Goal: Task Accomplishment & Management: Complete application form

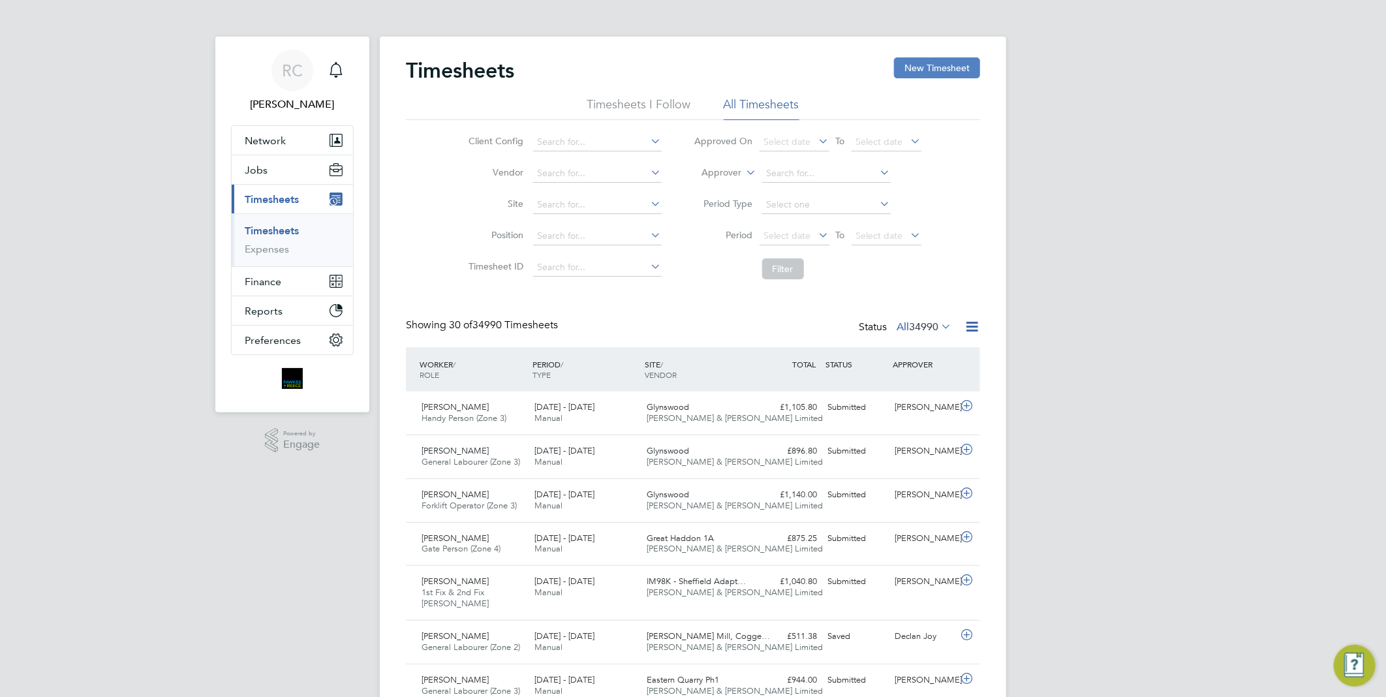
click at [947, 72] on button "New Timesheet" at bounding box center [937, 67] width 86 height 21
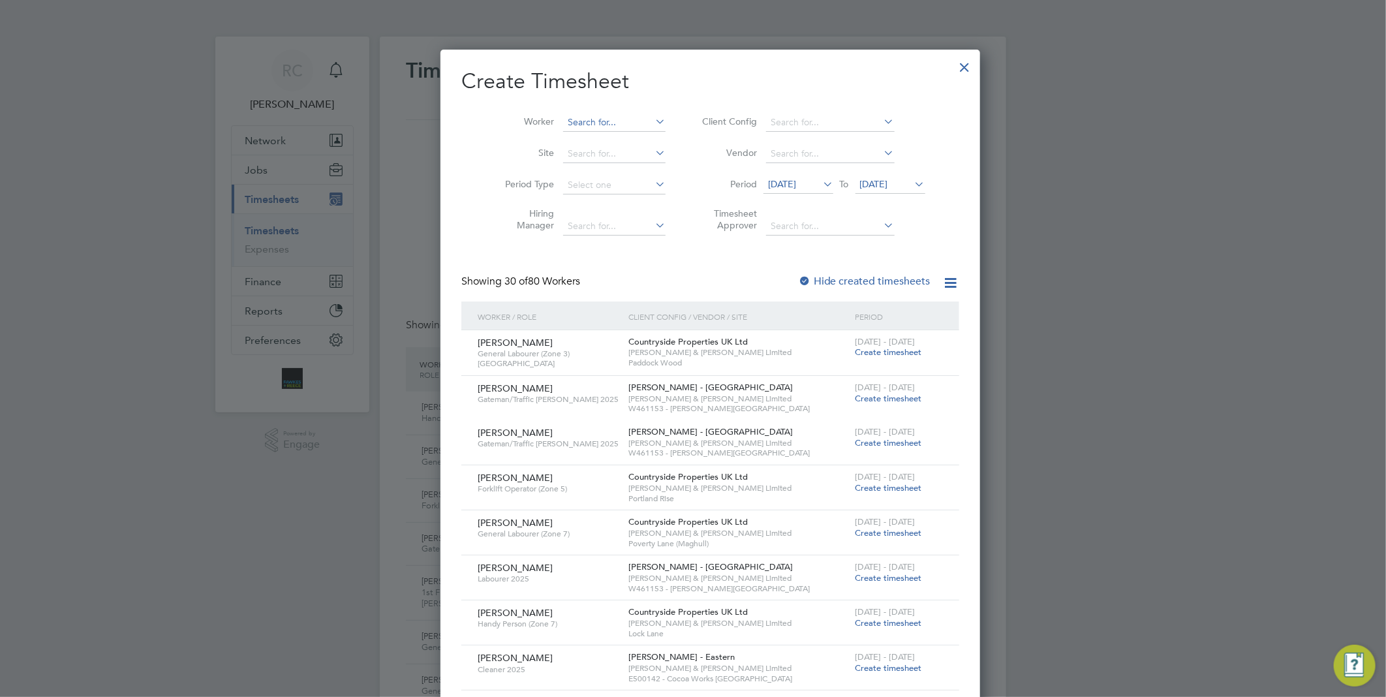
click at [584, 126] on input at bounding box center [614, 123] width 102 height 18
click at [598, 137] on li "[PERSON_NAME] n [PERSON_NAME]" at bounding box center [618, 140] width 147 height 18
type input "[PERSON_NAME]"
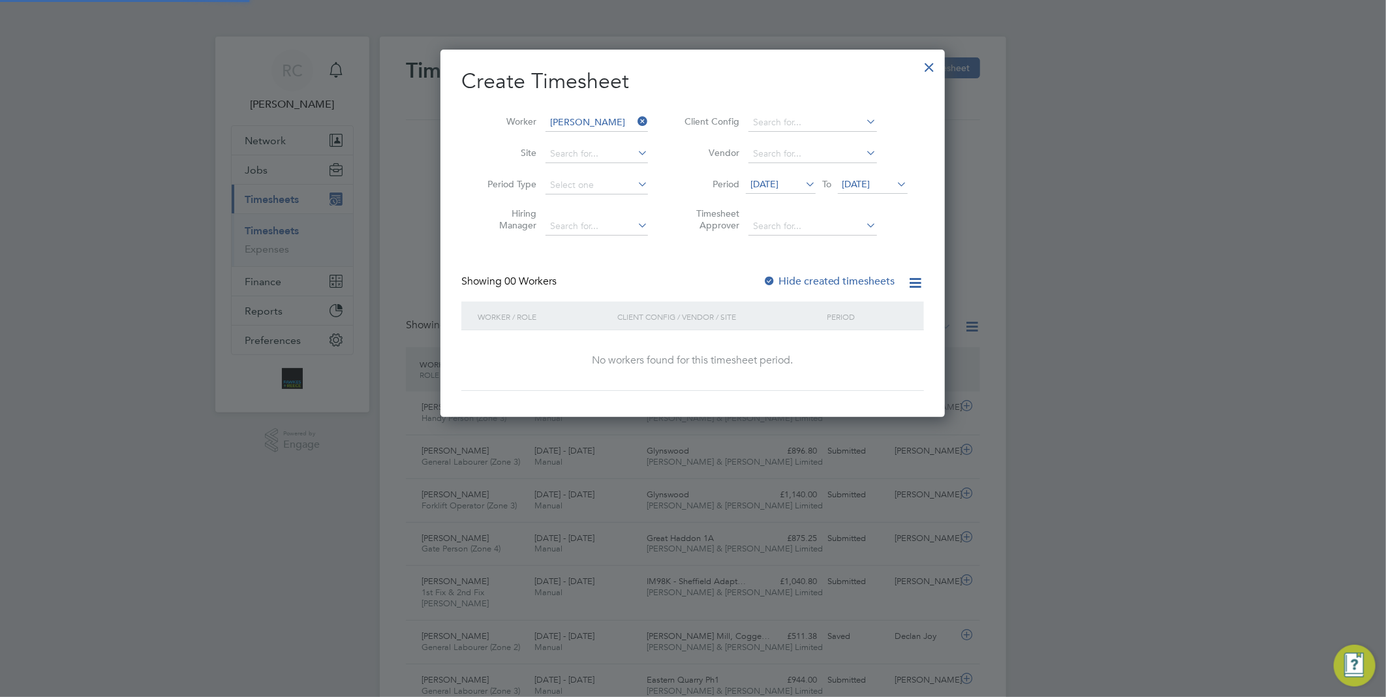
click at [828, 284] on label "Hide created timesheets" at bounding box center [829, 281] width 133 height 13
click at [828, 282] on label "Hide created timesheets" at bounding box center [829, 281] width 133 height 13
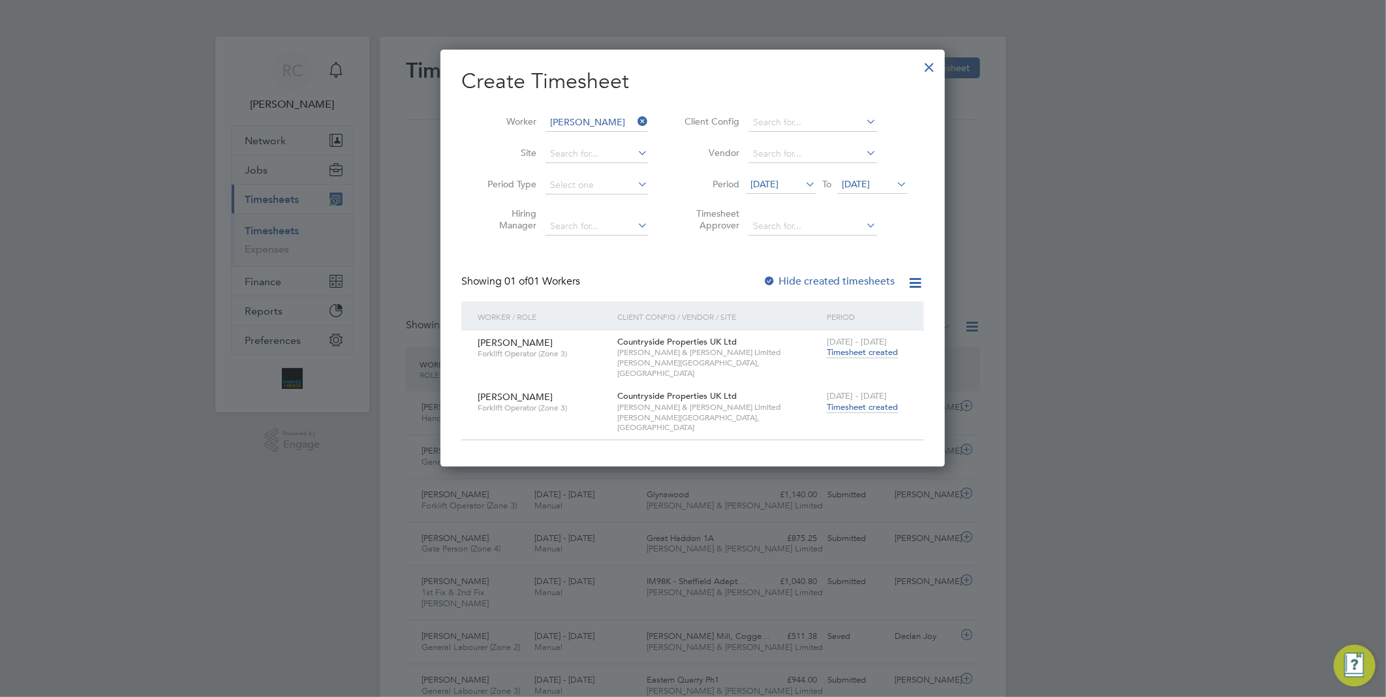
click at [845, 401] on span "Timesheet created" at bounding box center [862, 407] width 71 height 12
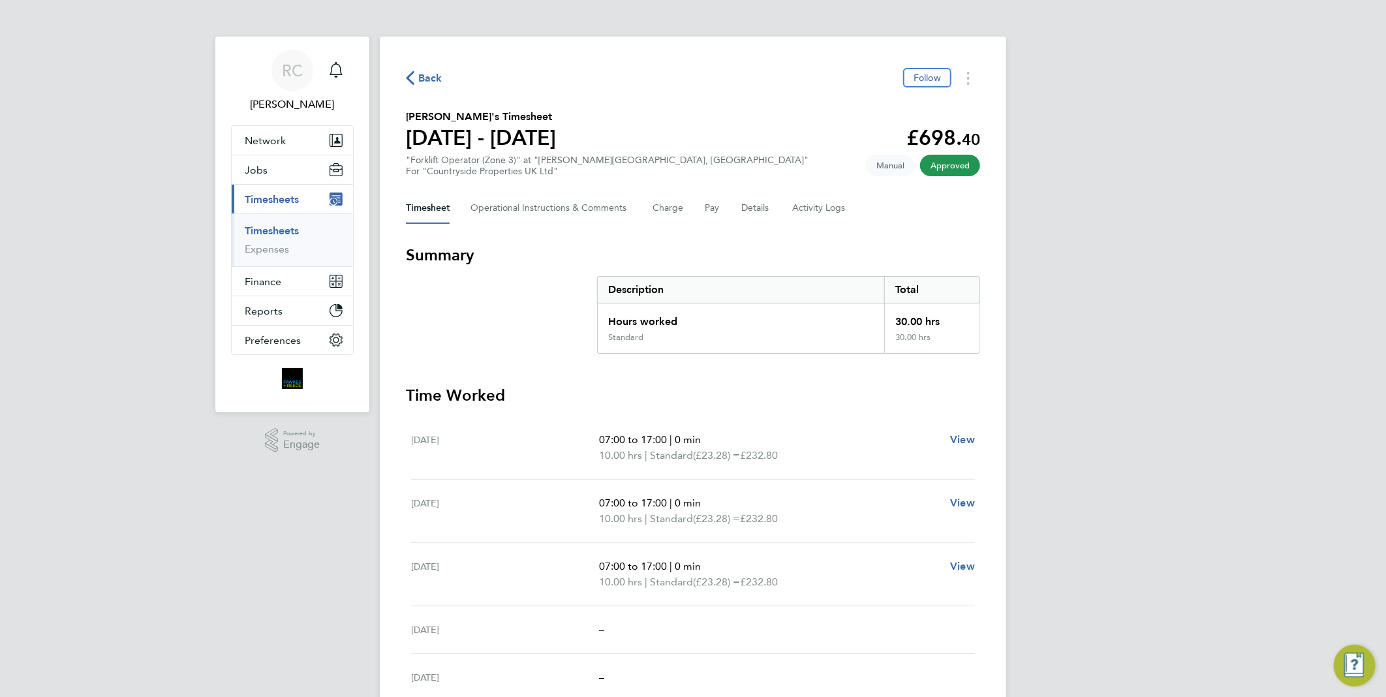
click at [423, 70] on button "Back" at bounding box center [424, 78] width 37 height 16
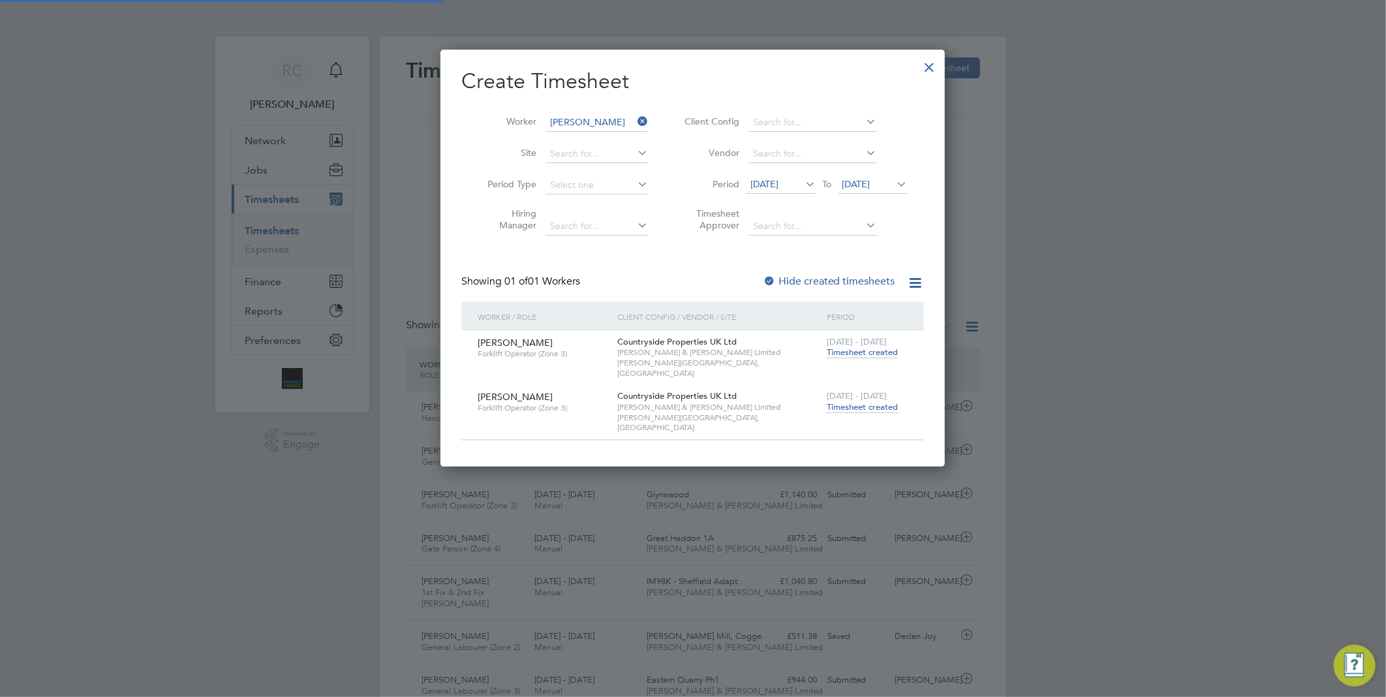
scroll to position [33, 114]
click at [635, 121] on icon at bounding box center [635, 121] width 0 height 18
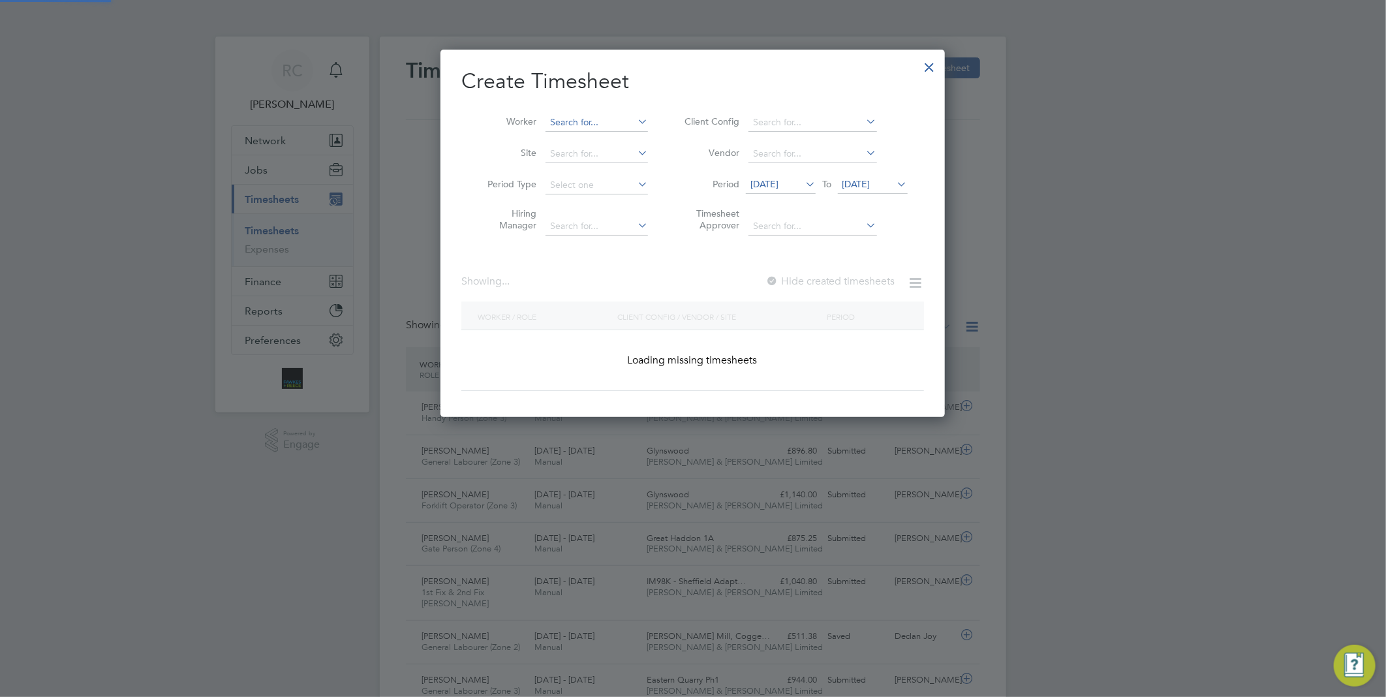
click at [578, 121] on input at bounding box center [597, 123] width 102 height 18
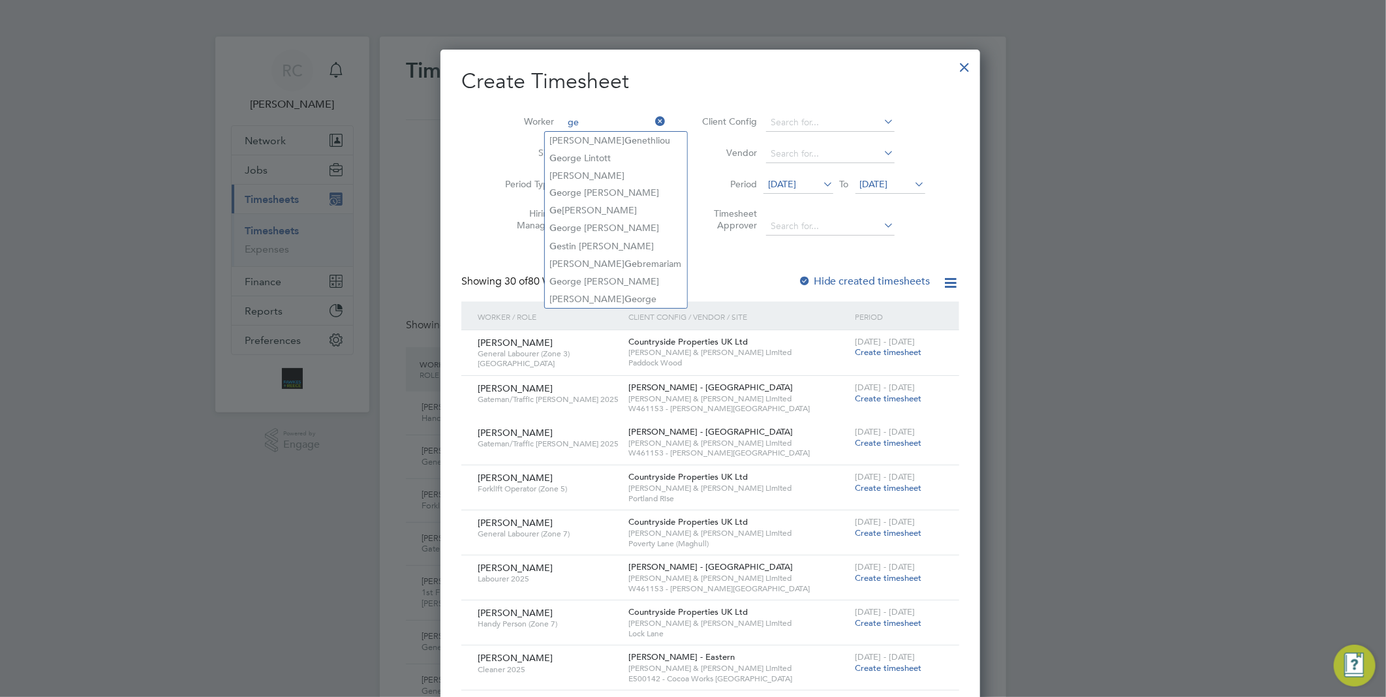
type input "g"
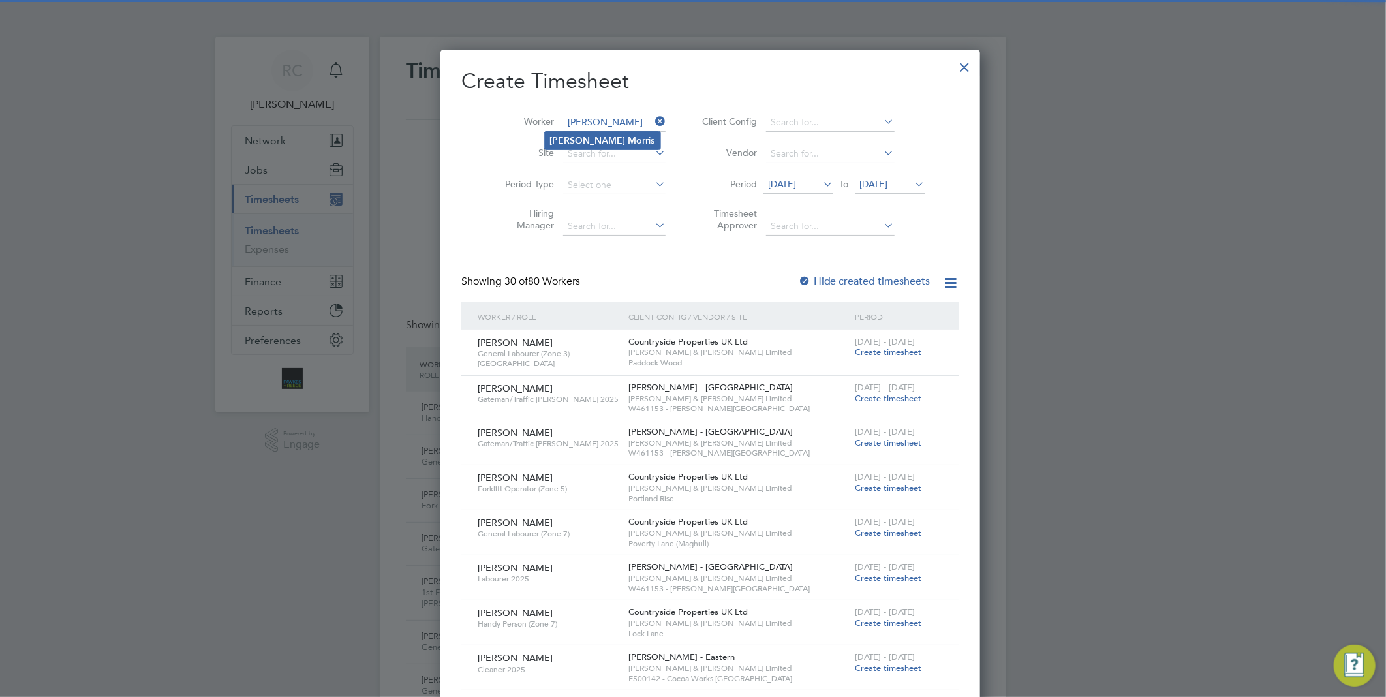
click at [576, 139] on li "[PERSON_NAME] is" at bounding box center [603, 141] width 116 height 18
type input "[PERSON_NAME]"
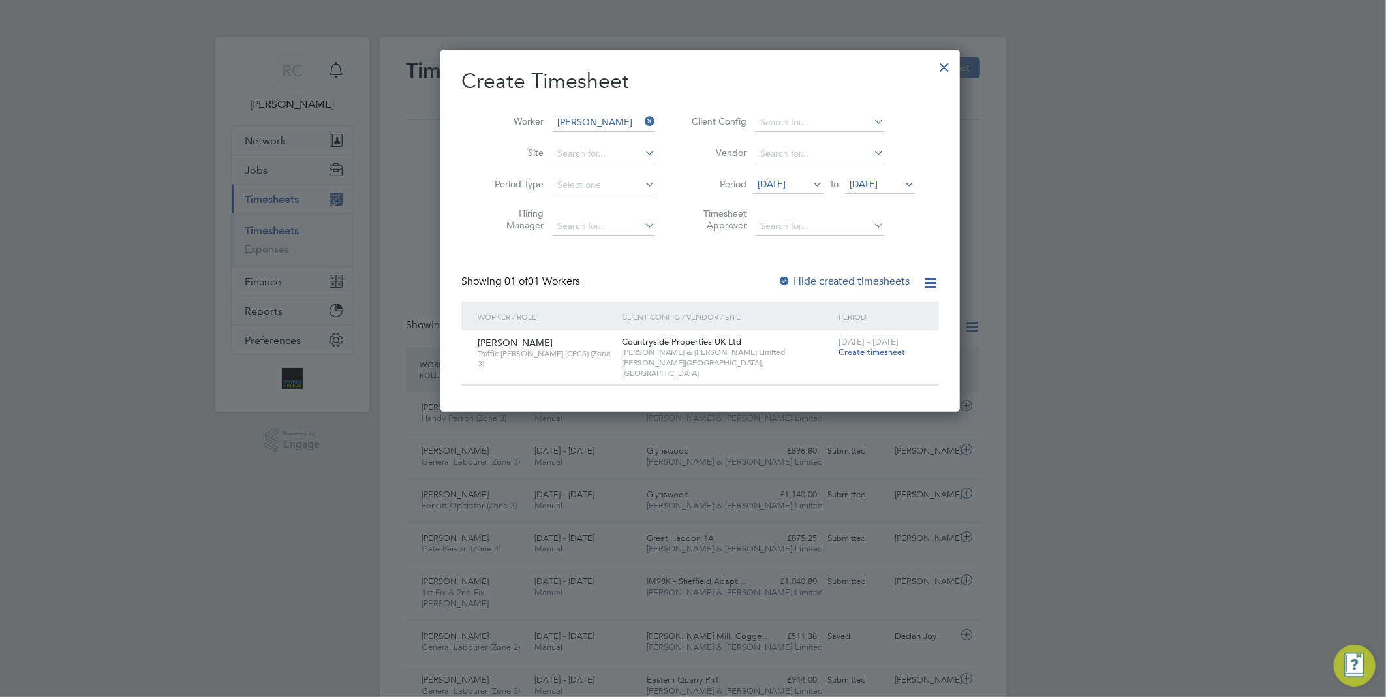
click at [864, 354] on span "Create timesheet" at bounding box center [872, 352] width 67 height 11
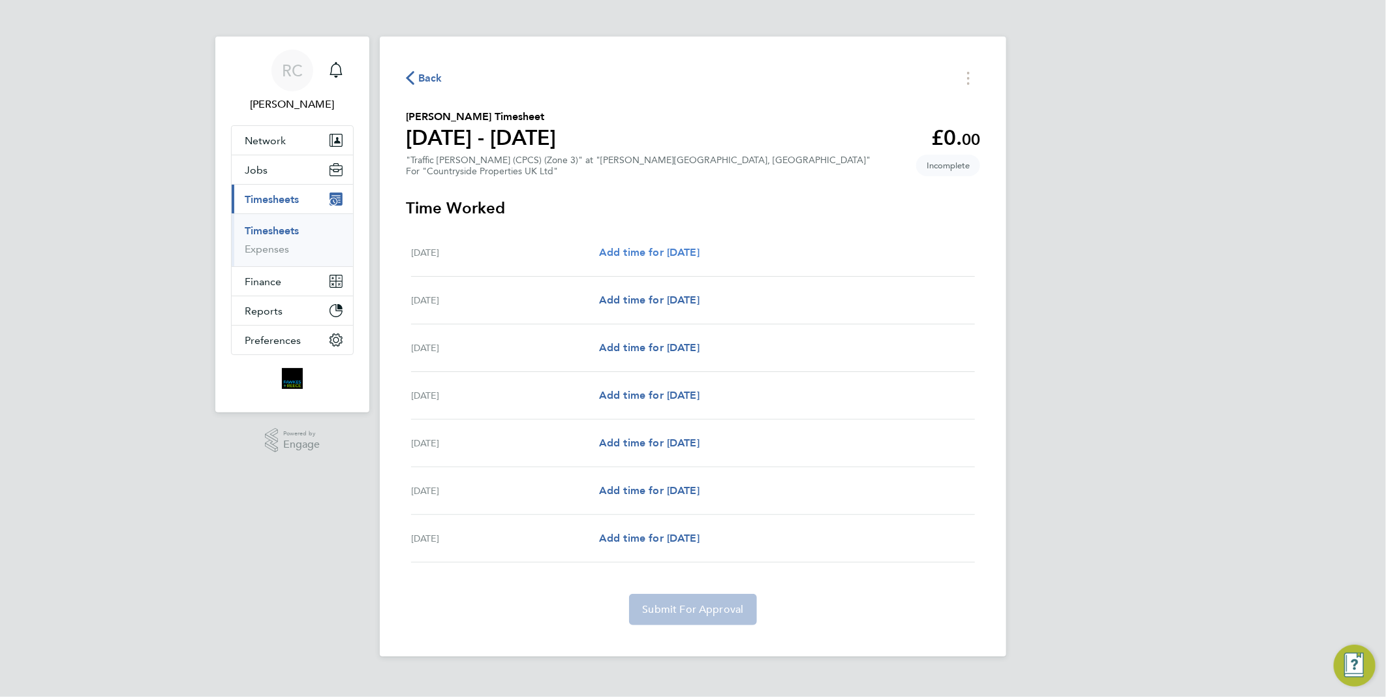
click at [657, 246] on span "Add time for [DATE]" at bounding box center [649, 252] width 101 height 12
select select "30"
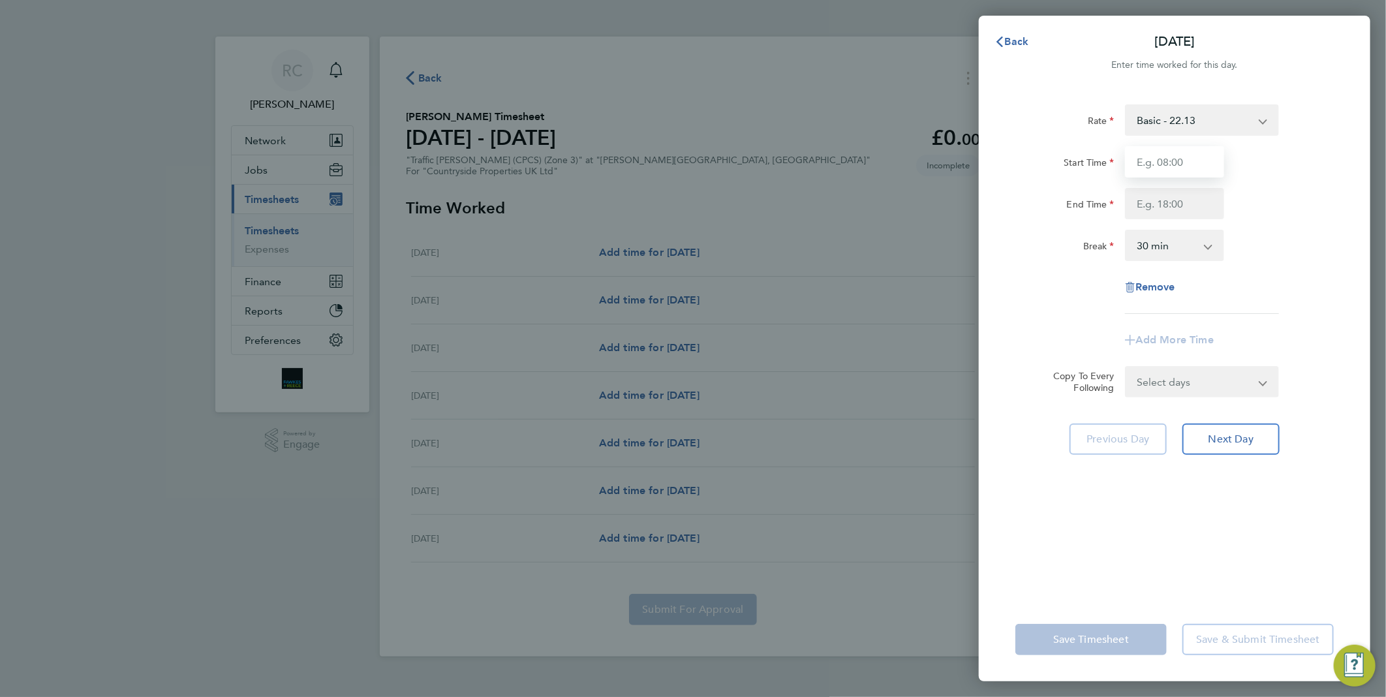
click at [1159, 172] on input "Start Time" at bounding box center [1174, 161] width 99 height 31
click at [1272, 136] on div "Rate Basic - 22.13 Start Time End Time Break 0 min 15 min 30 min 45 min 60 min …" at bounding box center [1175, 209] width 319 height 210
click at [1183, 162] on input "Start Time" at bounding box center [1174, 161] width 99 height 31
click at [1152, 151] on input "Start Time" at bounding box center [1174, 161] width 99 height 31
type input "06:30"
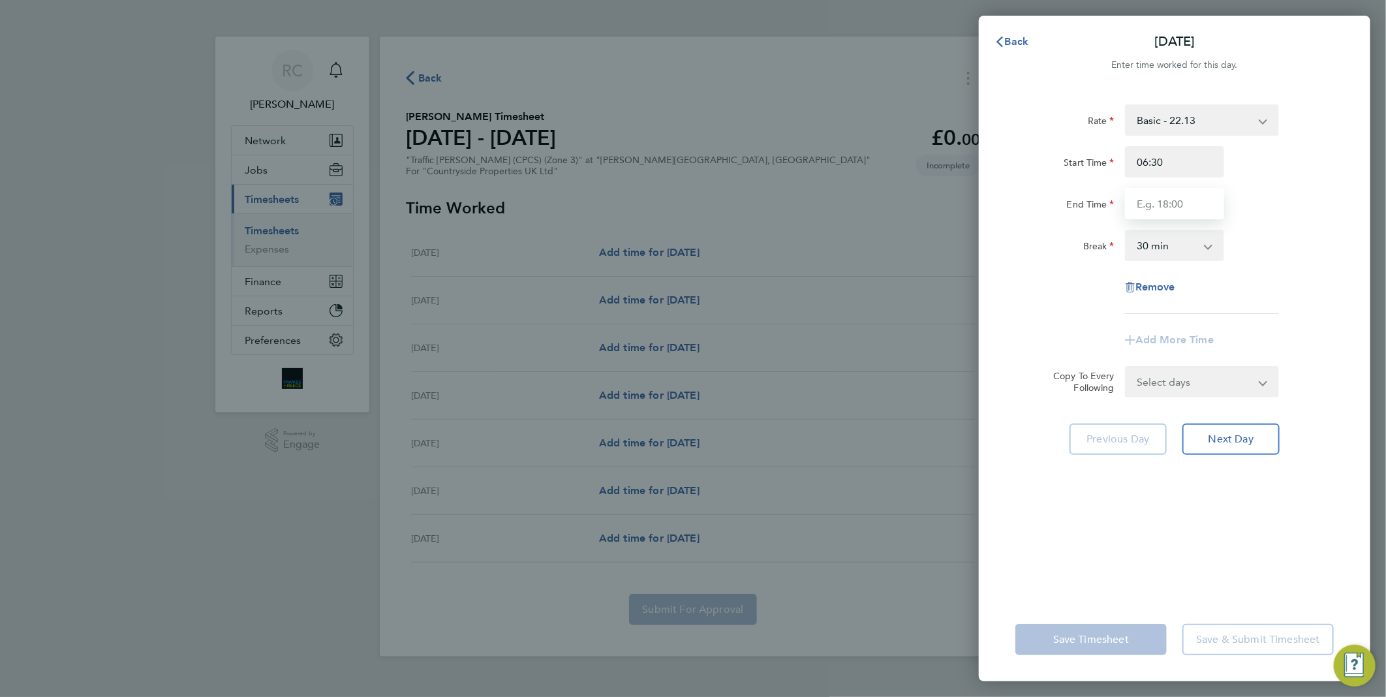
click at [1164, 197] on input "End Time" at bounding box center [1174, 203] width 99 height 31
type input "17:30"
click at [1183, 242] on select "0 min 15 min 30 min 45 min 60 min 75 min 90 min" at bounding box center [1167, 245] width 81 height 29
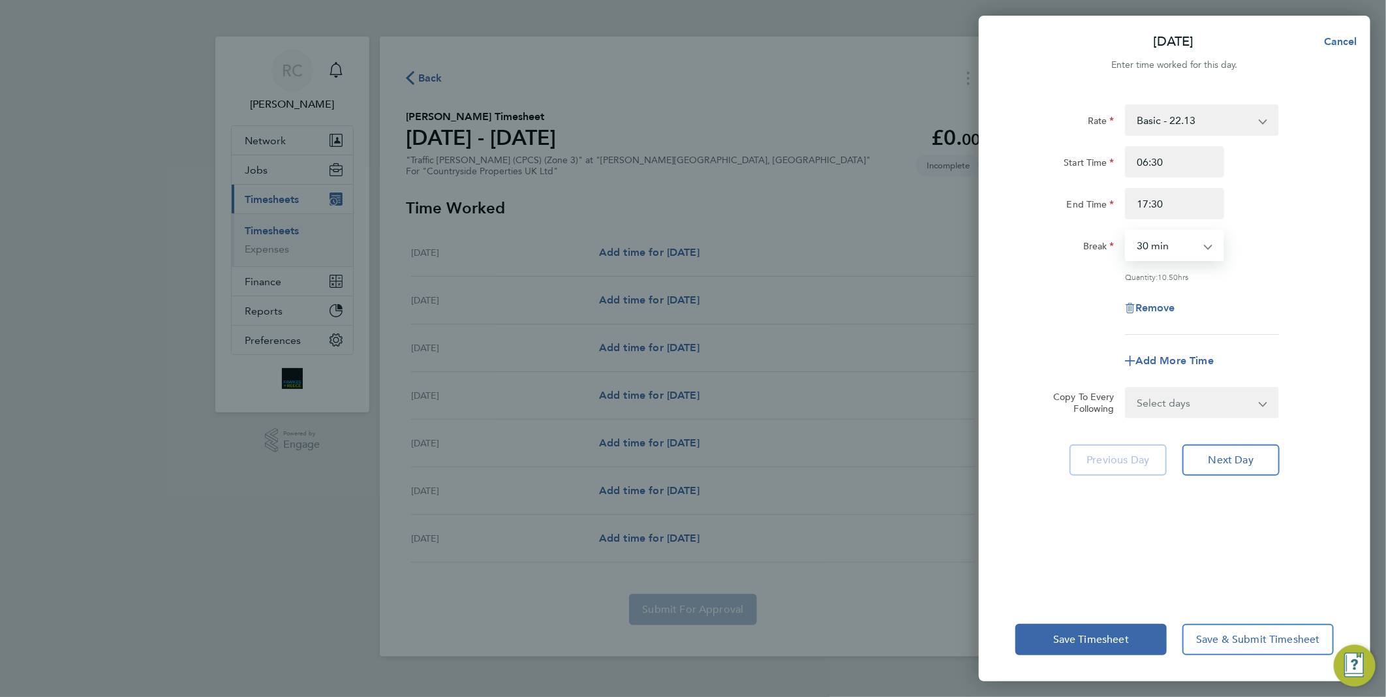
select select "0"
click at [1127, 231] on select "0 min 15 min 30 min 45 min 60 min 75 min 90 min" at bounding box center [1167, 245] width 81 height 29
click at [1339, 272] on div "Quantity: 11.00 hrs" at bounding box center [1174, 277] width 329 height 10
click at [1242, 461] on span "Next Day" at bounding box center [1231, 460] width 45 height 13
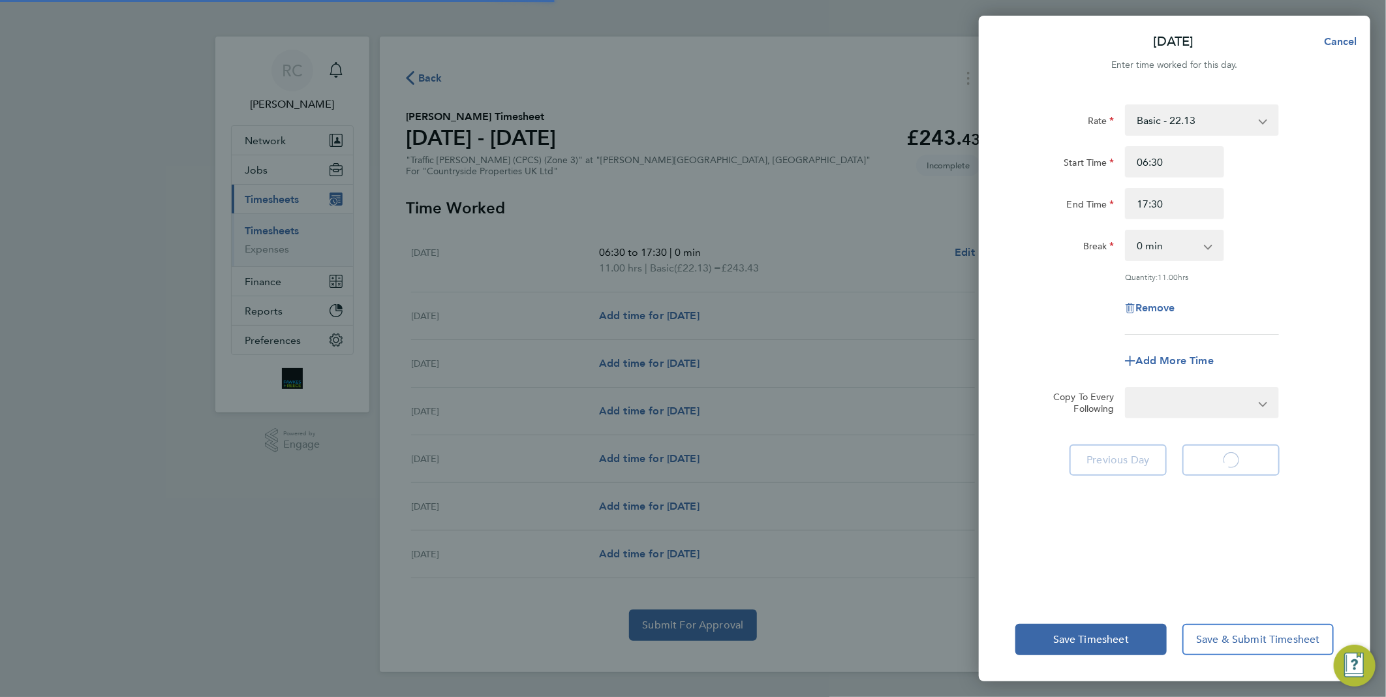
select select "30"
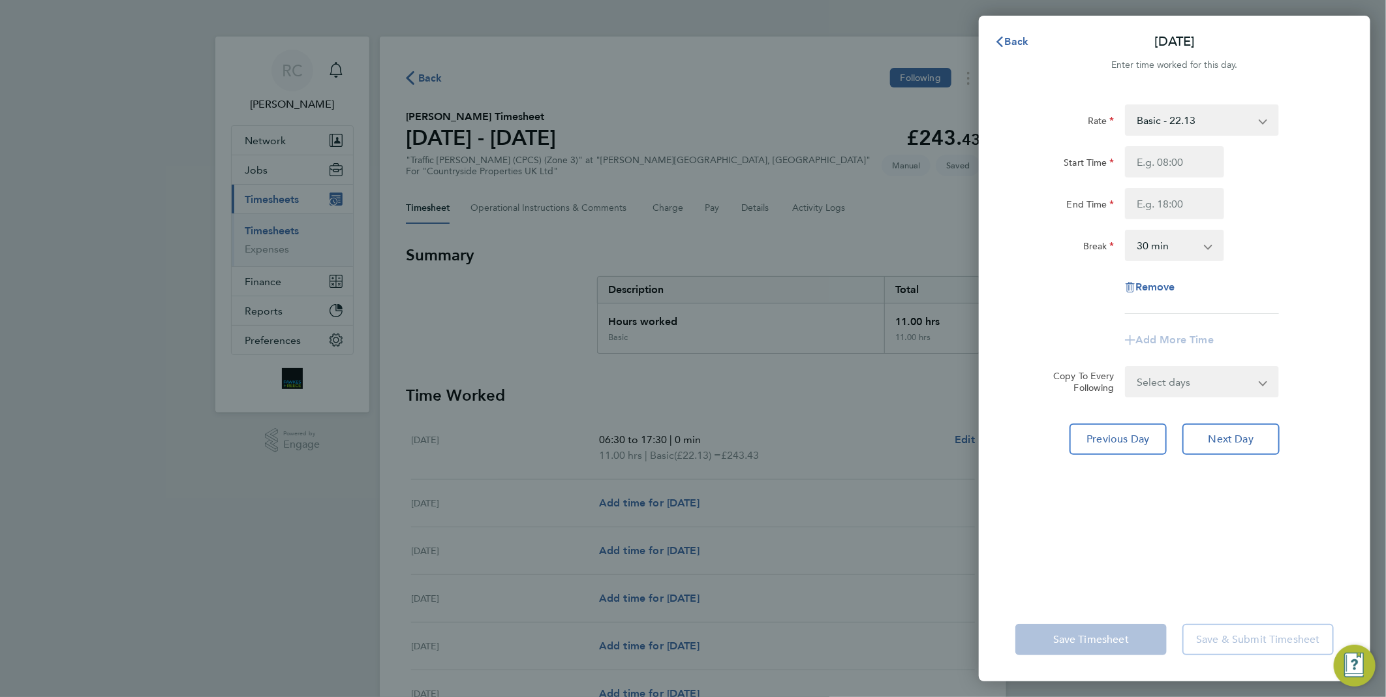
click at [738, 403] on div "Back [DATE] Enter time worked for this day. Rate Basic - 22.13 Start Time End T…" at bounding box center [693, 348] width 1386 height 697
click at [1190, 162] on input "Start Time" at bounding box center [1174, 161] width 99 height 31
click at [1247, 220] on div "Rate Basic - 22.13 Start Time 07:30 End Time Break 0 min 15 min 30 min 45 min 6…" at bounding box center [1175, 209] width 319 height 210
click at [1176, 155] on input "07:30" at bounding box center [1174, 161] width 99 height 31
type input "07:00"
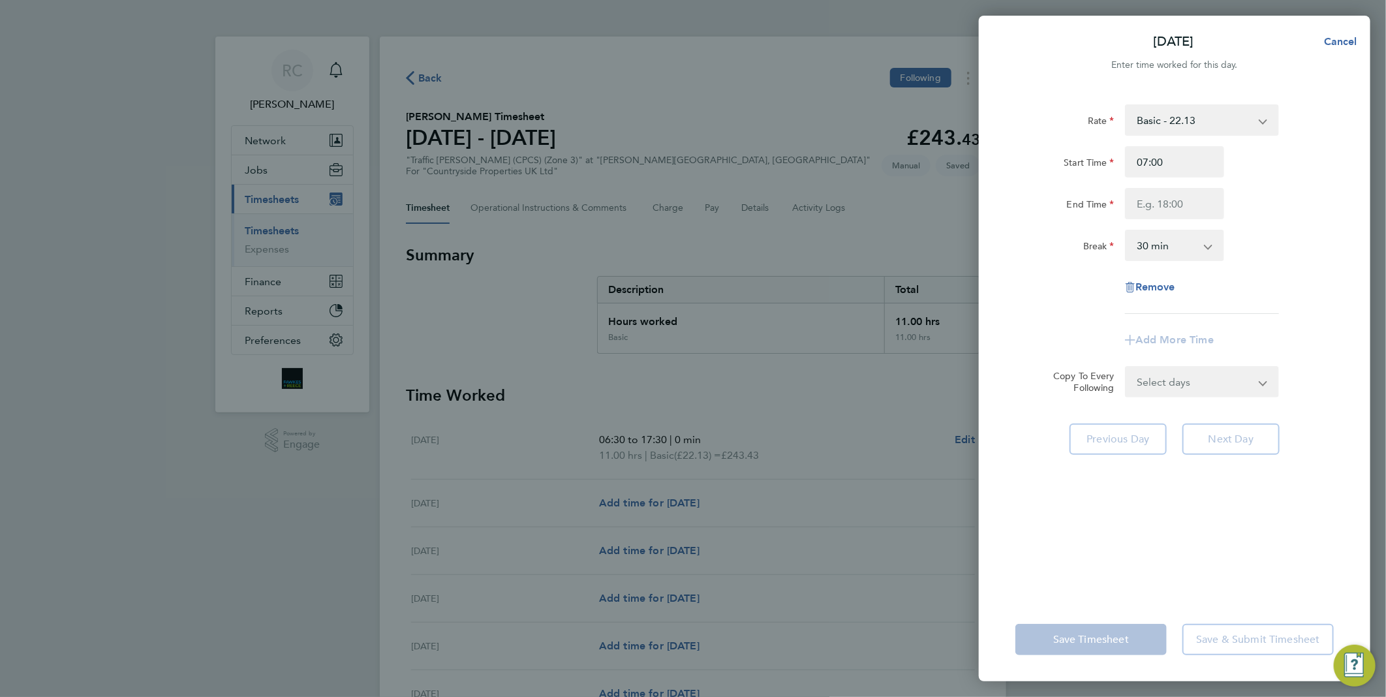
click at [768, 409] on div "[DATE] Cancel Enter time worked for this day. Rate Basic - 22.13 Start Time 07:…" at bounding box center [693, 348] width 1386 height 697
click at [1334, 46] on span "Cancel" at bounding box center [1339, 41] width 37 height 12
select select "30"
click at [1020, 46] on span "Back" at bounding box center [1017, 41] width 24 height 12
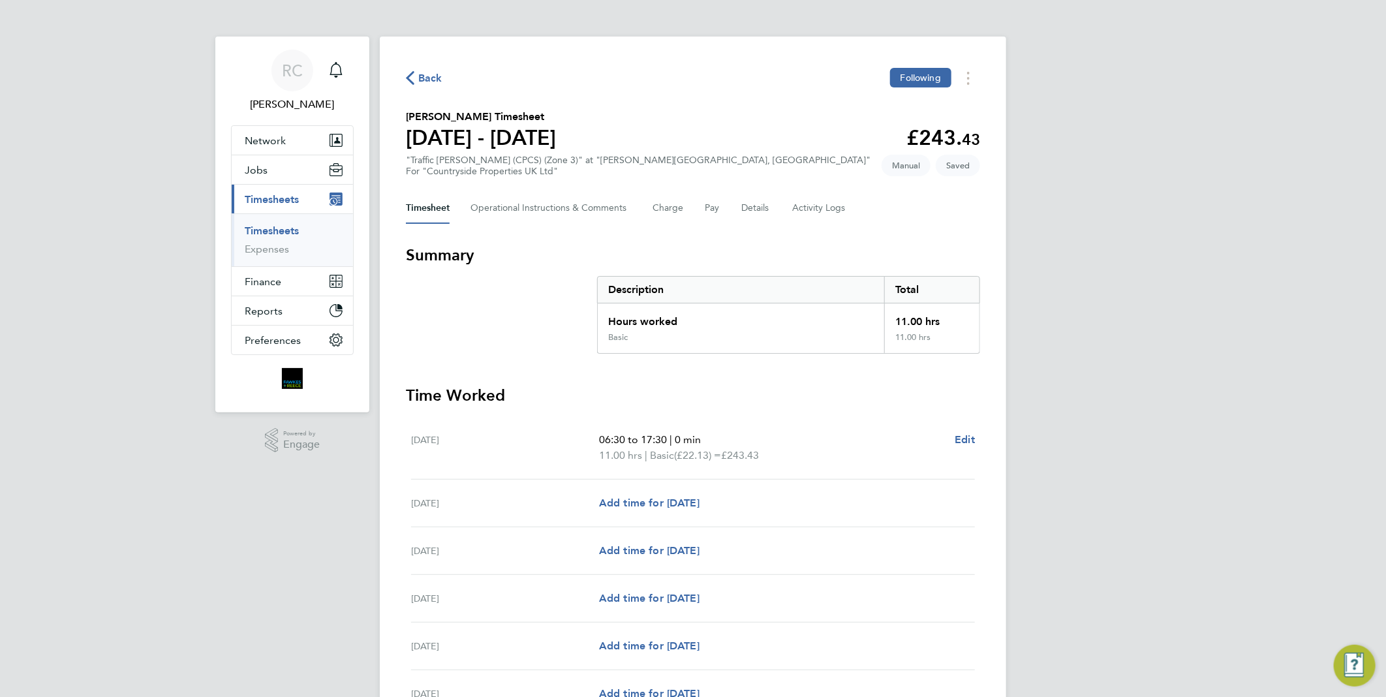
click at [1019, 218] on div "RC [PERSON_NAME] Notifications Applications: Network Team Members Businesses Si…" at bounding box center [693, 440] width 1386 height 881
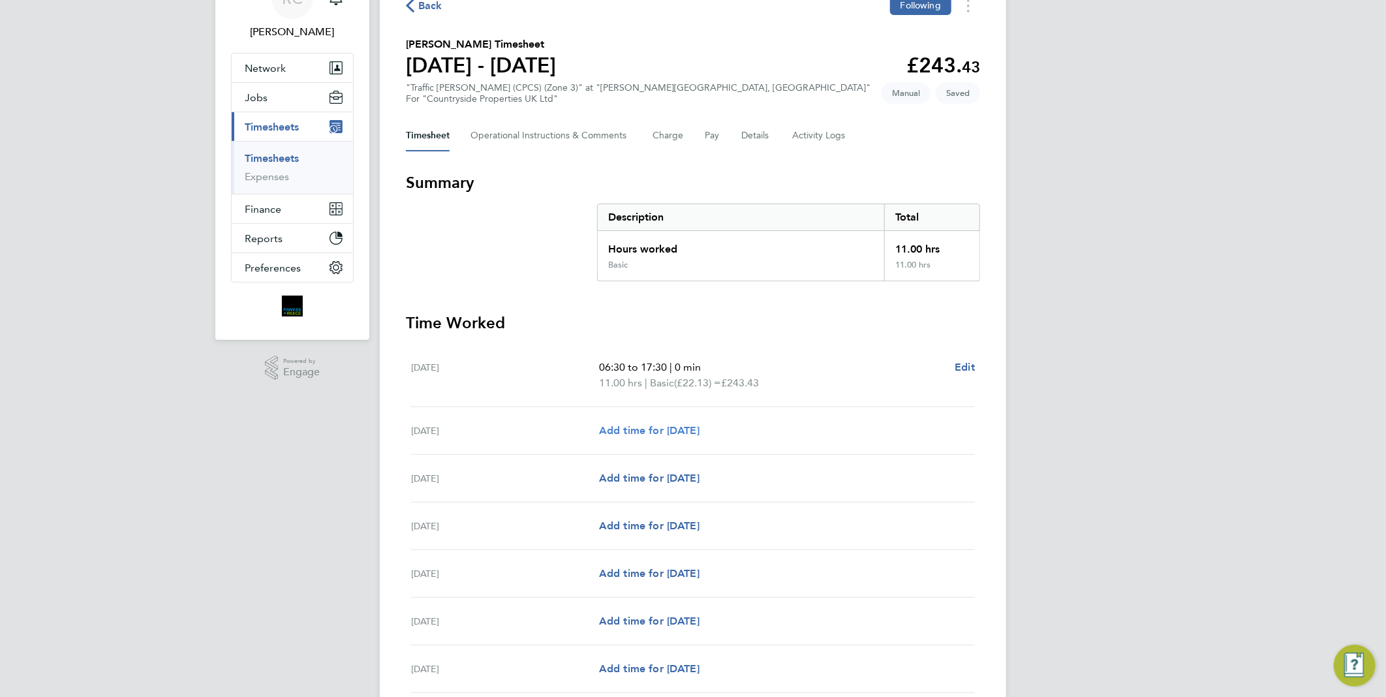
click at [646, 426] on span "Add time for [DATE]" at bounding box center [649, 430] width 101 height 12
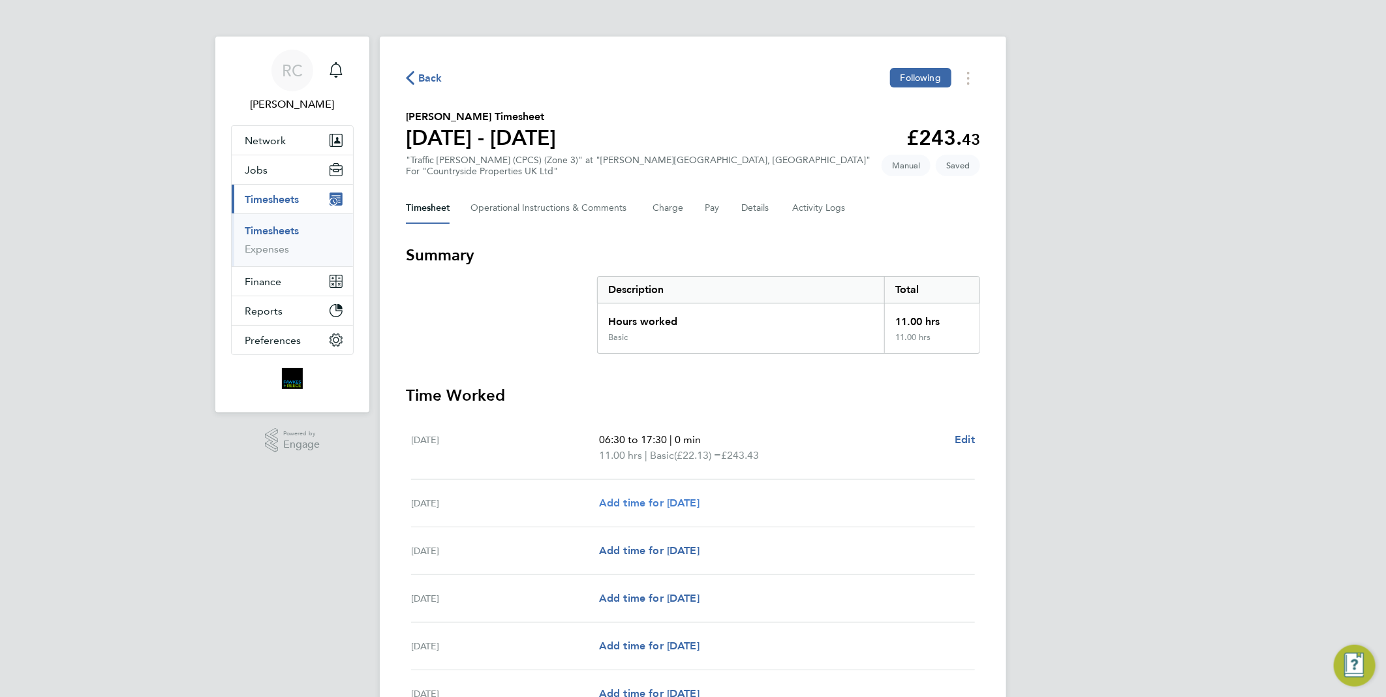
select select "30"
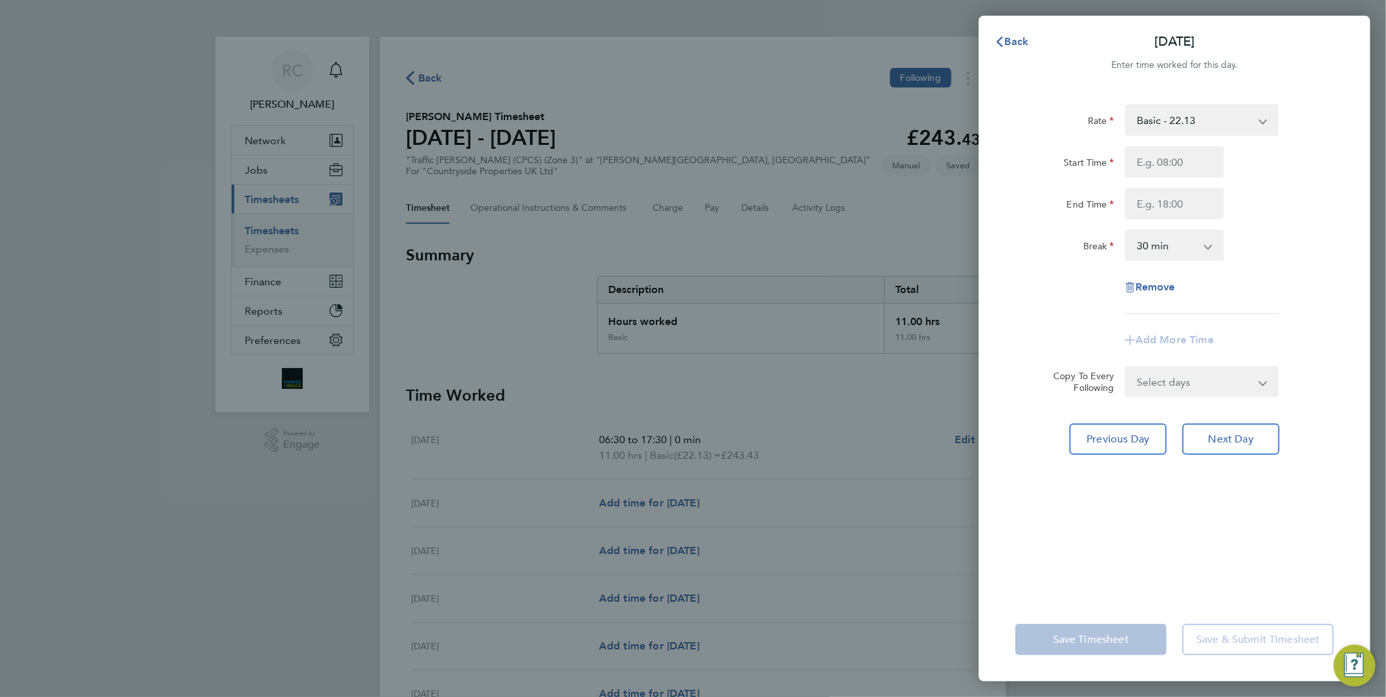
drag, startPoint x: 1183, startPoint y: 178, endPoint x: 1183, endPoint y: 164, distance: 13.7
click at [1182, 178] on div "Start Time End Time" at bounding box center [1174, 182] width 329 height 73
click at [1183, 163] on input "Start Time" at bounding box center [1174, 161] width 99 height 31
type input "06:30"
click at [1162, 192] on input "End Time" at bounding box center [1174, 203] width 99 height 31
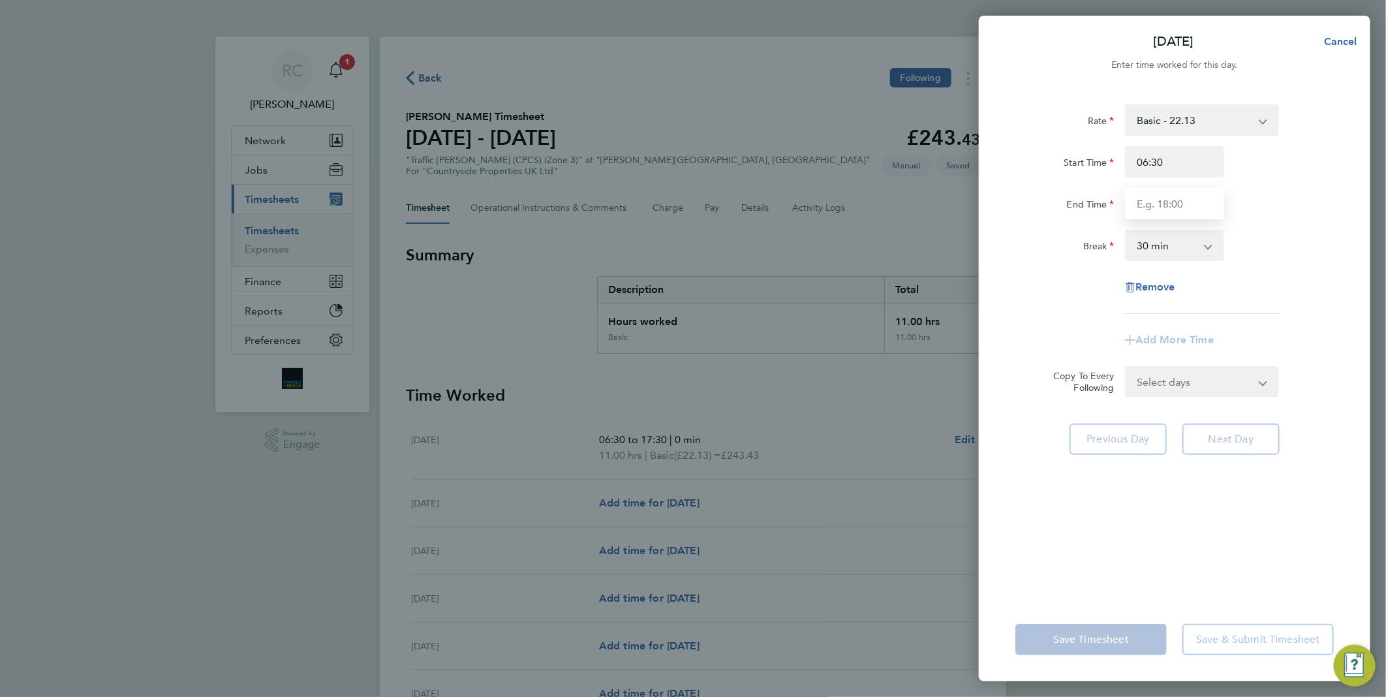
type input "17:30"
click at [1289, 305] on div "Rate Basic - 22.13 Start Time 06:30 End Time 17:30 Break 0 min 15 min 30 min 45…" at bounding box center [1175, 209] width 319 height 210
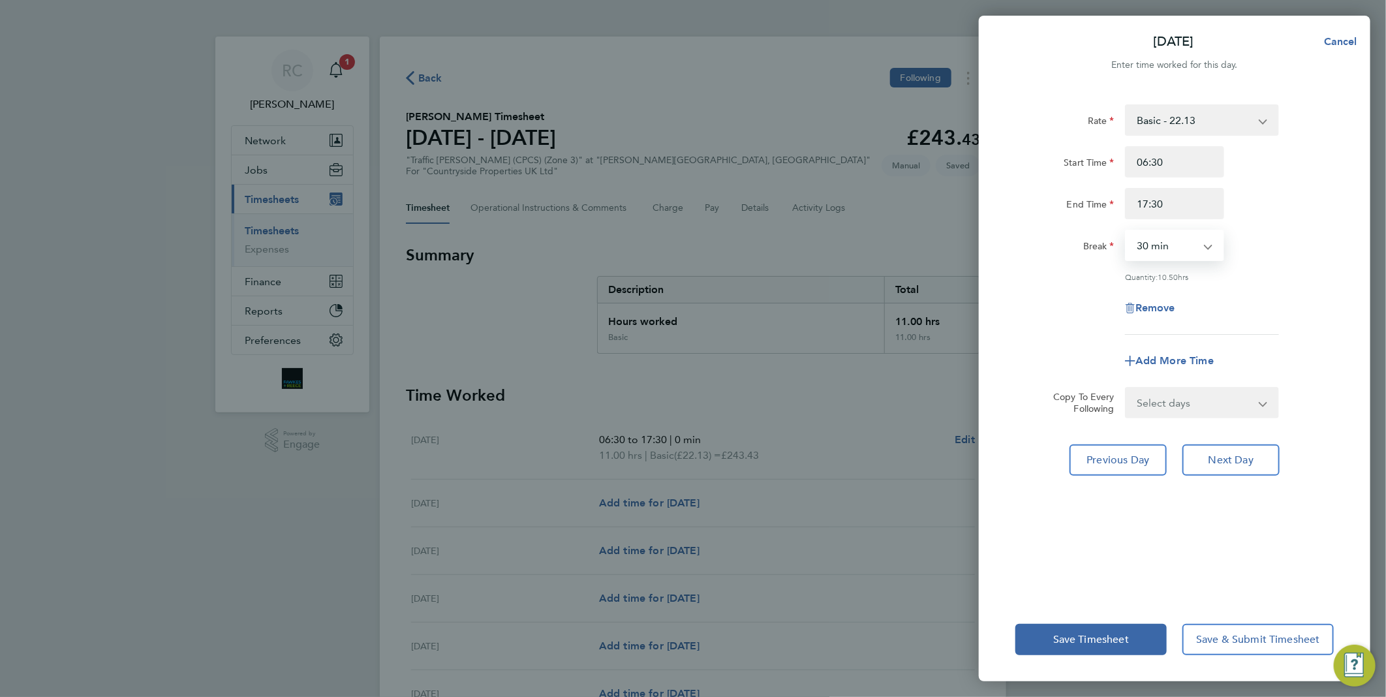
click at [1208, 250] on select "0 min 15 min 30 min 45 min 60 min 75 min 90 min" at bounding box center [1167, 245] width 81 height 29
click at [1251, 253] on div "Break 0 min 15 min 30 min 45 min 60 min 75 min 90 min" at bounding box center [1174, 245] width 329 height 31
click at [1213, 242] on app-icon-cross-button at bounding box center [1216, 245] width 16 height 29
click at [1210, 246] on app-icon-cross-button at bounding box center [1216, 245] width 16 height 29
click at [1201, 240] on select "0 min 15 min 30 min 45 min 60 min 75 min 90 min" at bounding box center [1167, 245] width 81 height 29
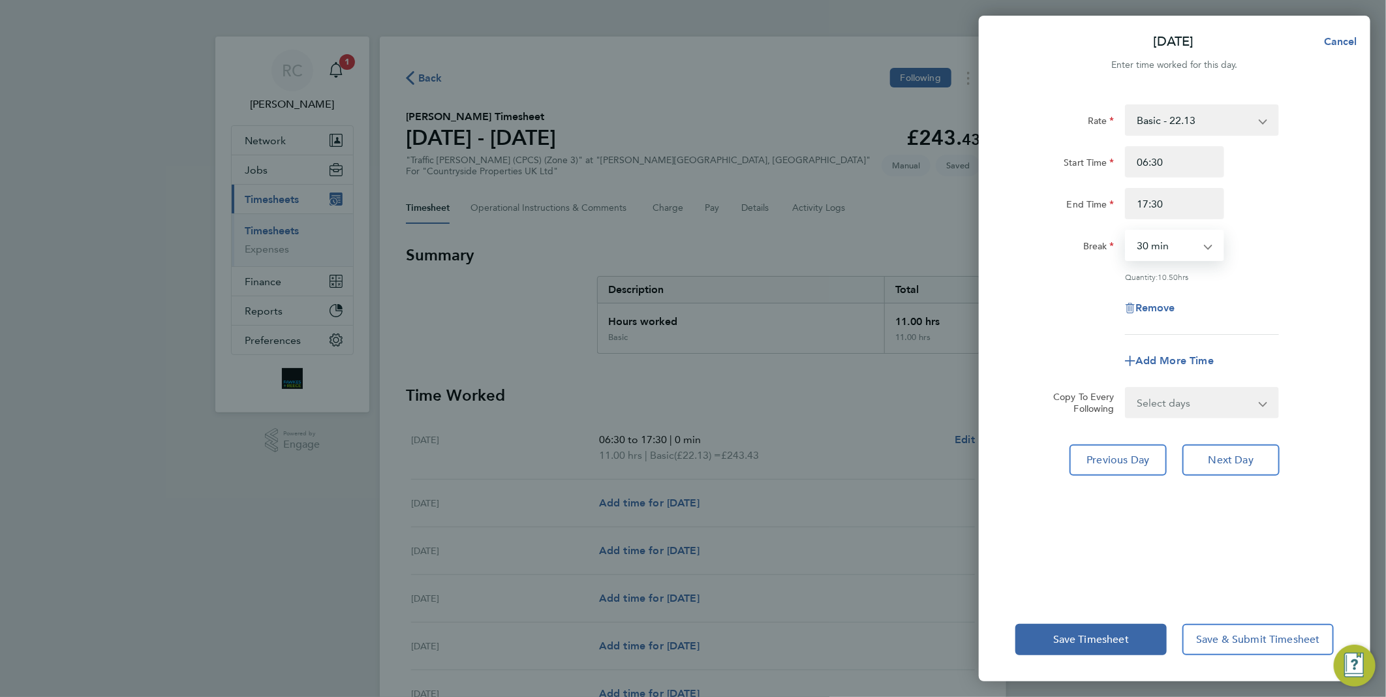
select select "0"
click at [1127, 231] on select "0 min 15 min 30 min 45 min 60 min 75 min 90 min" at bounding box center [1167, 245] width 81 height 29
click at [1330, 313] on div "Rate Basic - 22.13 Start Time 06:30 End Time 17:30 Break 0 min 15 min 30 min 45…" at bounding box center [1175, 343] width 392 height 509
click at [1229, 451] on button "Next Day" at bounding box center [1231, 460] width 97 height 31
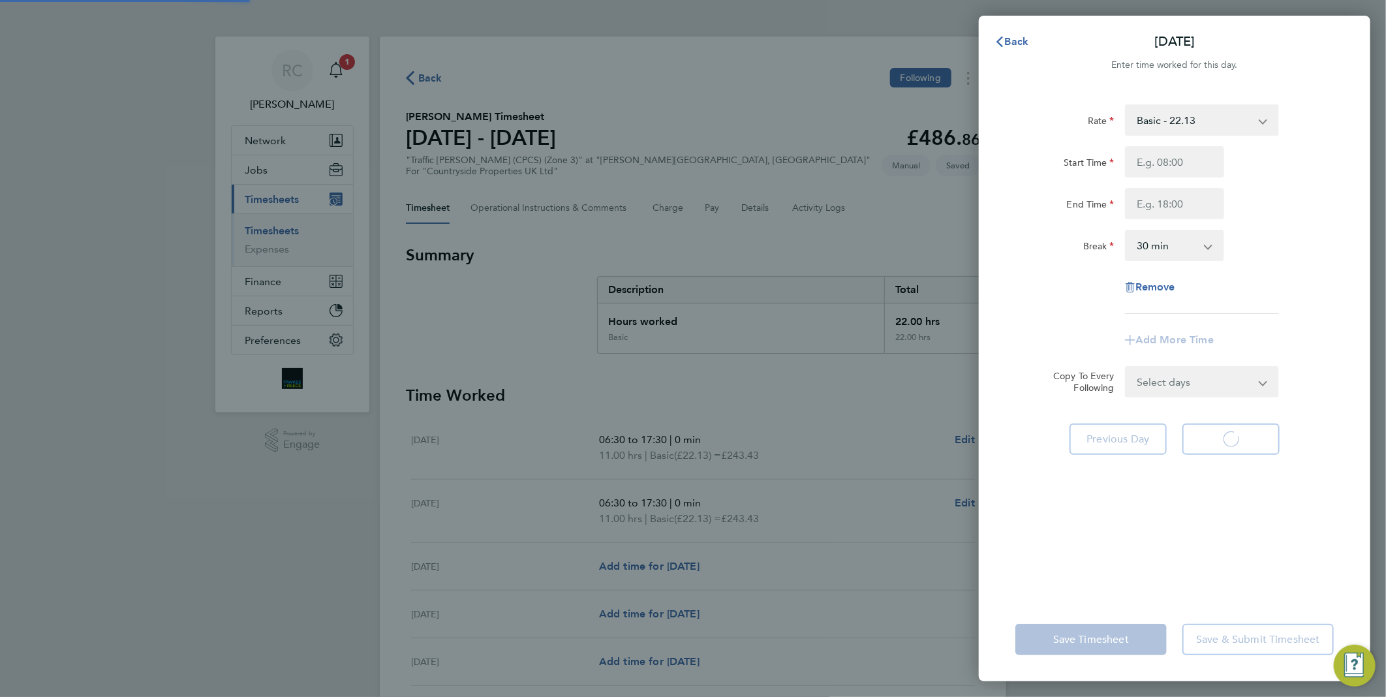
select select "30"
click at [1165, 166] on input "Start Time" at bounding box center [1174, 161] width 99 height 31
click at [1261, 161] on div "Start Time" at bounding box center [1174, 161] width 329 height 31
click at [1176, 161] on input "Start Time" at bounding box center [1174, 161] width 99 height 31
click at [1272, 163] on div "Start Time" at bounding box center [1174, 161] width 329 height 31
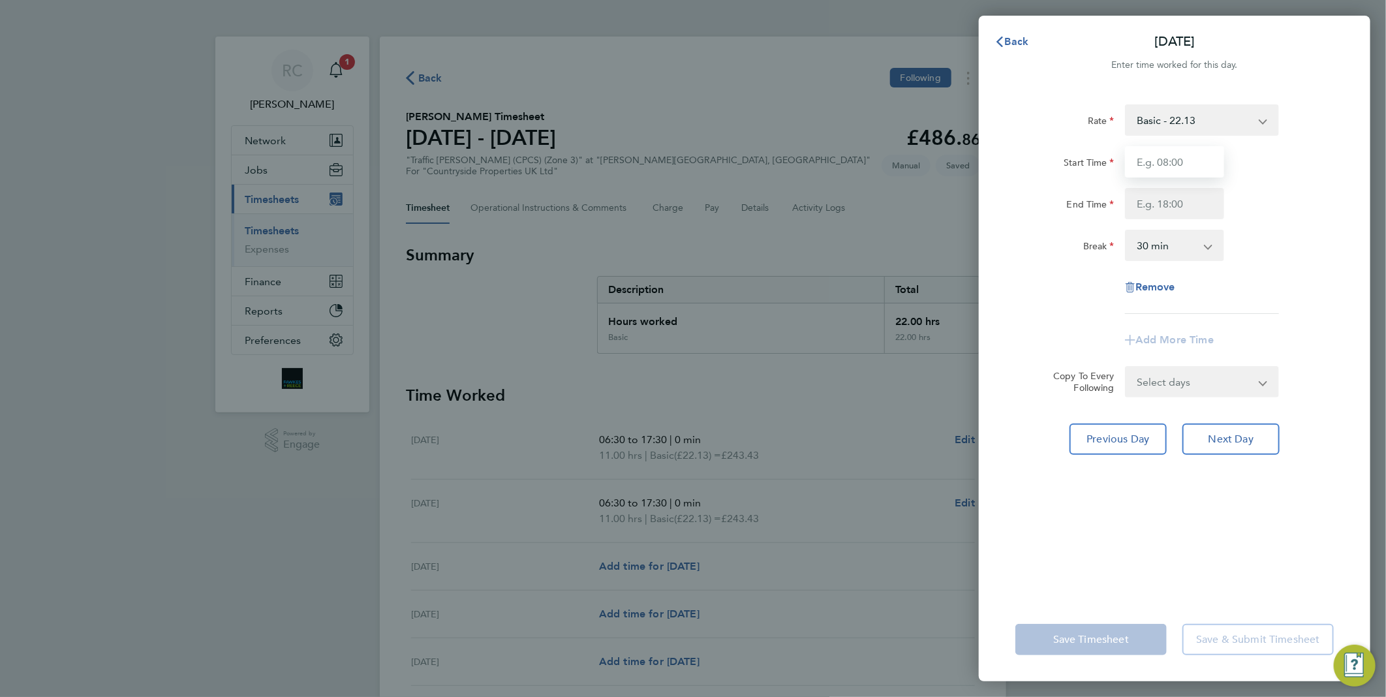
click at [1187, 161] on input "Start Time" at bounding box center [1174, 161] width 99 height 31
click at [1260, 151] on div "Start Time" at bounding box center [1174, 161] width 329 height 31
click at [1179, 155] on input "Start Time" at bounding box center [1174, 161] width 99 height 31
type input "06:30"
click at [1245, 243] on div "Break 0 min 15 min 30 min 45 min 60 min 75 min 90 min" at bounding box center [1174, 245] width 329 height 31
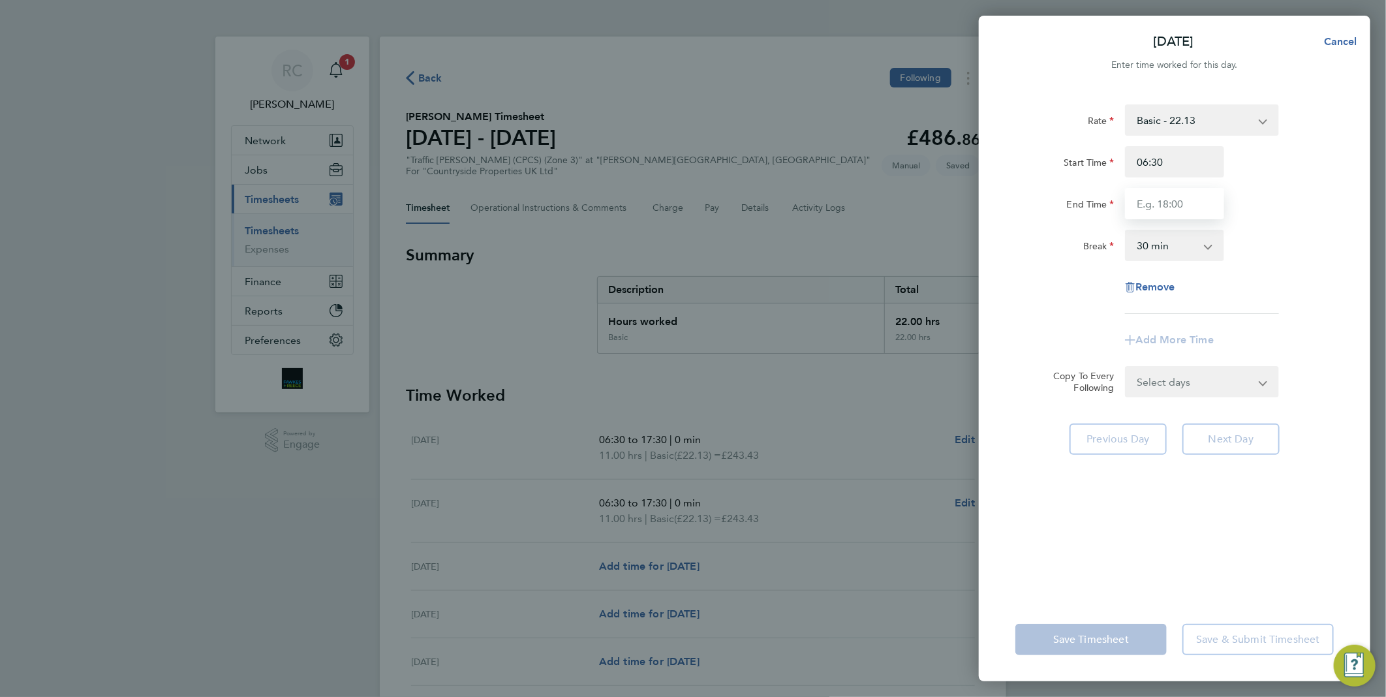
click at [1170, 203] on input "End Time" at bounding box center [1174, 203] width 99 height 31
type input "17:30"
click at [1315, 249] on div "Break 0 min 15 min 30 min 45 min 60 min 75 min 90 min" at bounding box center [1174, 245] width 329 height 31
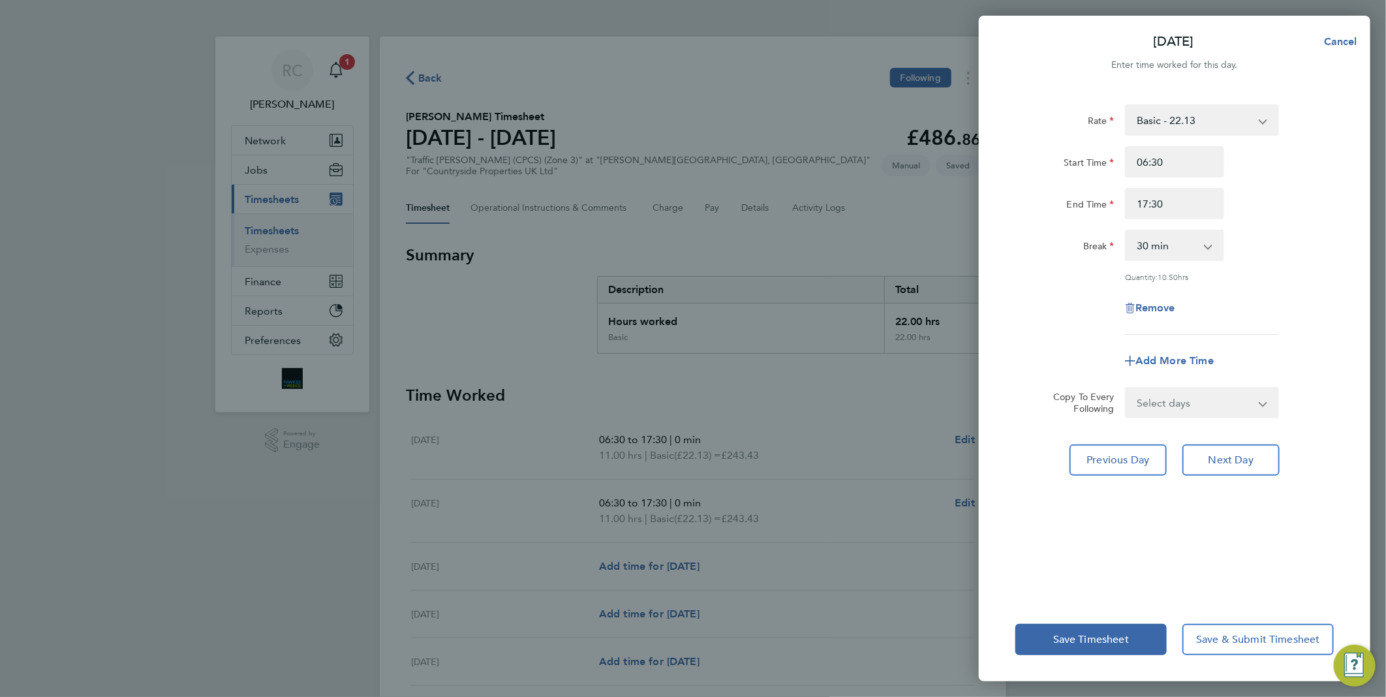
click at [735, 288] on div "[DATE] Cancel Enter time worked for this day. Rate Basic - 22.13 Start Time 06:…" at bounding box center [693, 348] width 1386 height 697
click at [1347, 37] on span "Cancel" at bounding box center [1339, 41] width 37 height 12
select select "30"
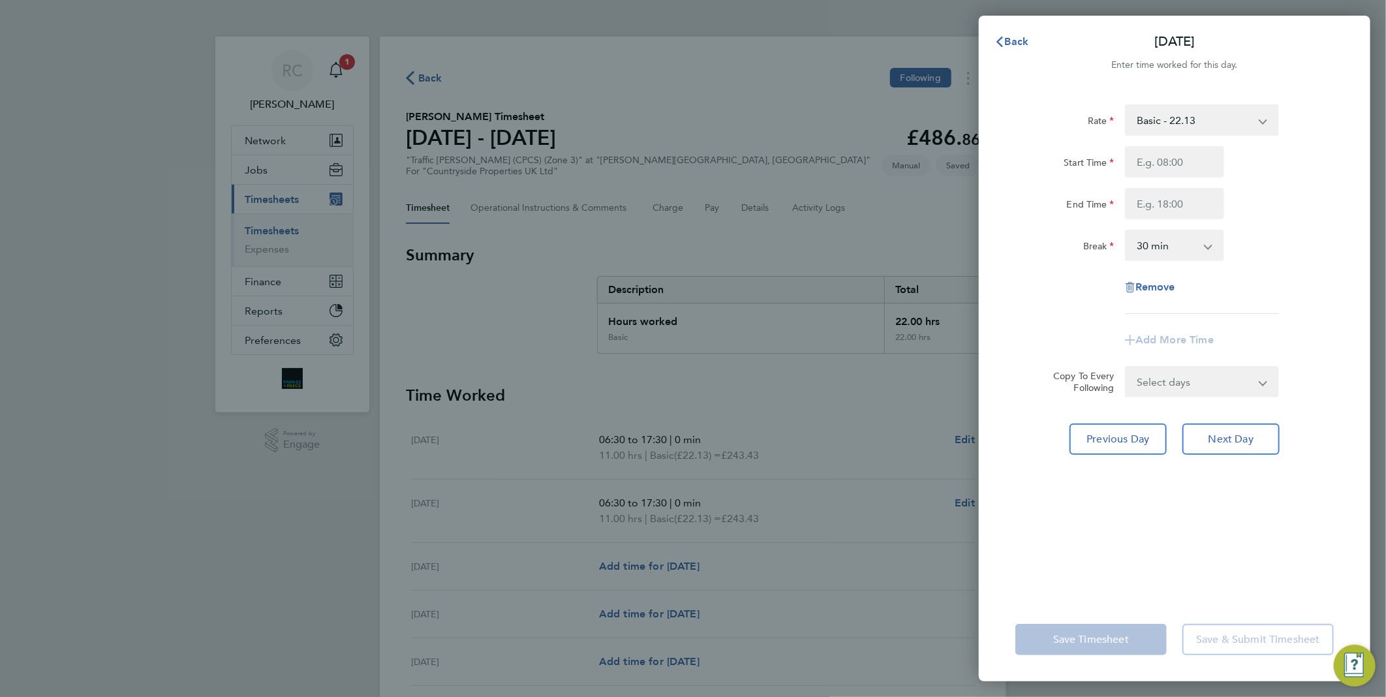
click at [844, 488] on div "Back [DATE] Enter time worked for this day. Rate Basic - 22.13 Start Time End T…" at bounding box center [693, 348] width 1386 height 697
click at [1014, 43] on span "Back" at bounding box center [1017, 41] width 24 height 12
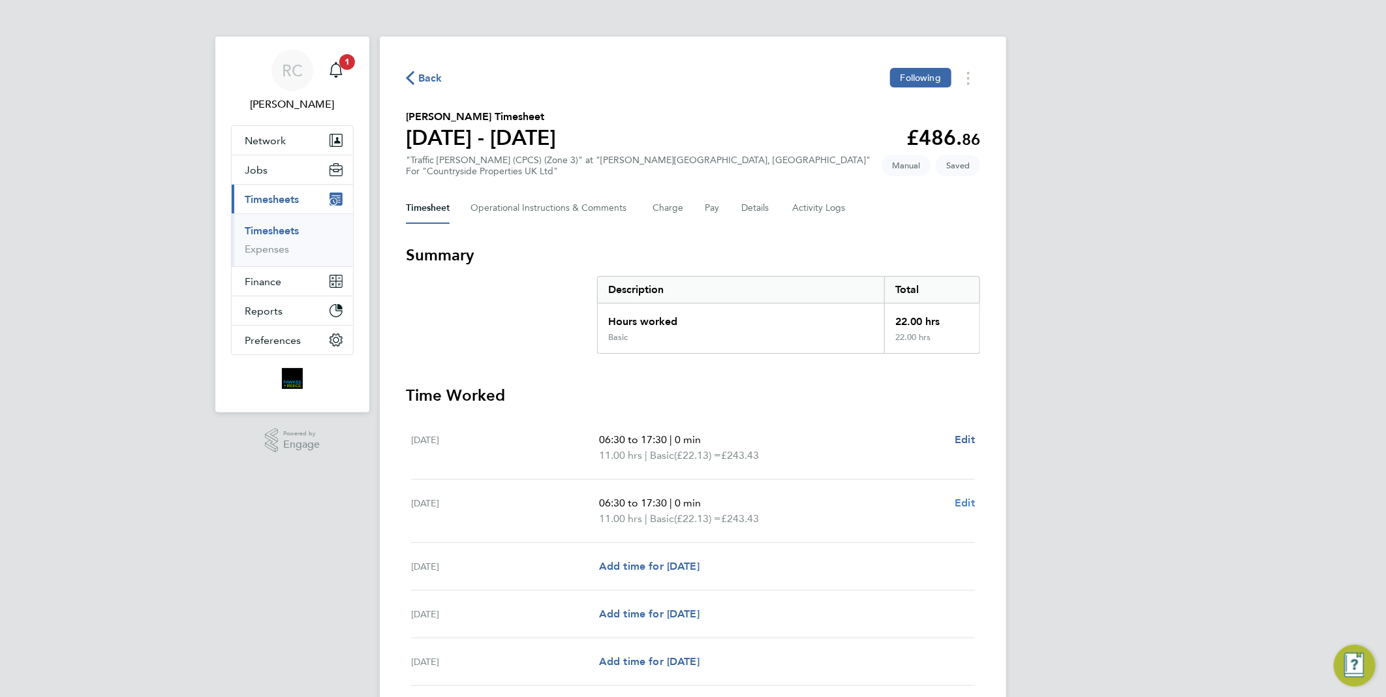
click at [965, 501] on span "Edit" at bounding box center [965, 503] width 20 height 12
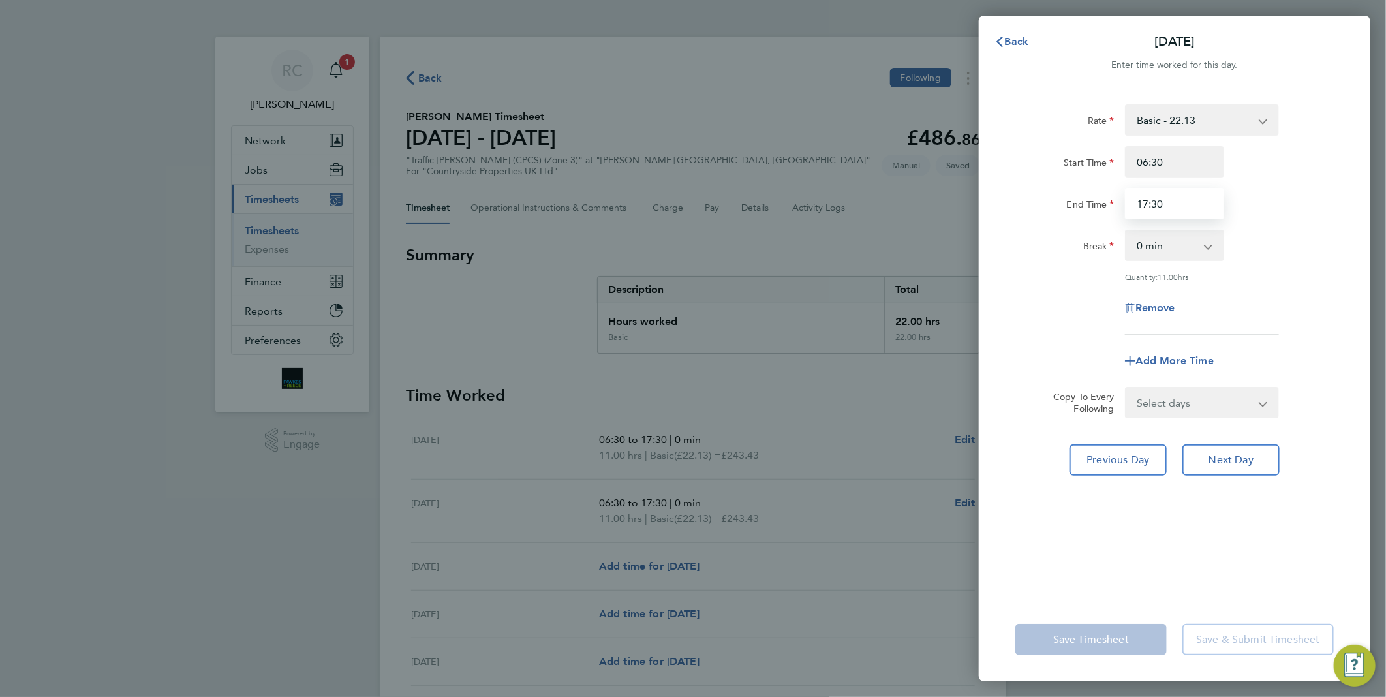
click at [1176, 202] on input "17:30" at bounding box center [1174, 203] width 99 height 31
click at [1355, 291] on div "Rate Basic - 22.13 Start Time 06:30 End Time 198 Break 0 min 15 min 30 min 45 m…" at bounding box center [1175, 343] width 392 height 509
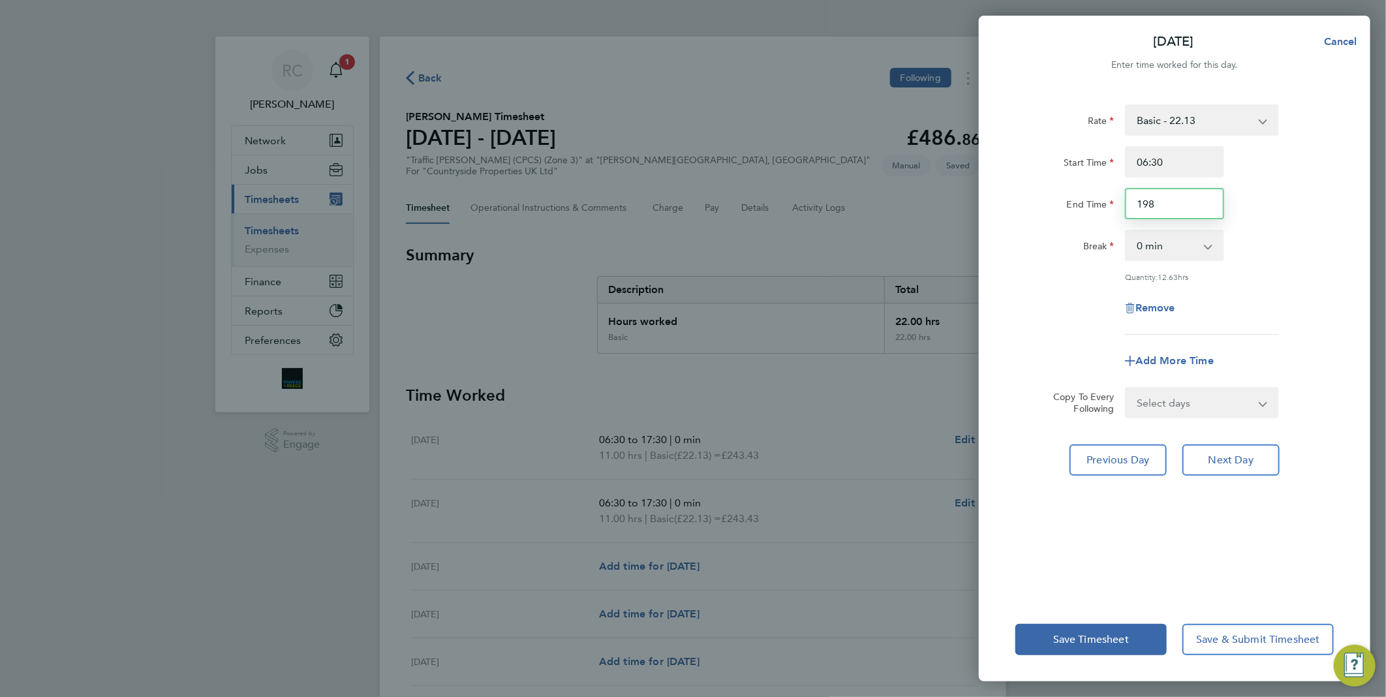
click at [1210, 204] on input "198" at bounding box center [1174, 203] width 99 height 31
type input "1"
type input "18:00"
click at [1285, 260] on div "Break 0 min 15 min 30 min 45 min 60 min 75 min 90 min" at bounding box center [1174, 245] width 329 height 31
click at [1216, 460] on span "Next Day" at bounding box center [1231, 460] width 45 height 13
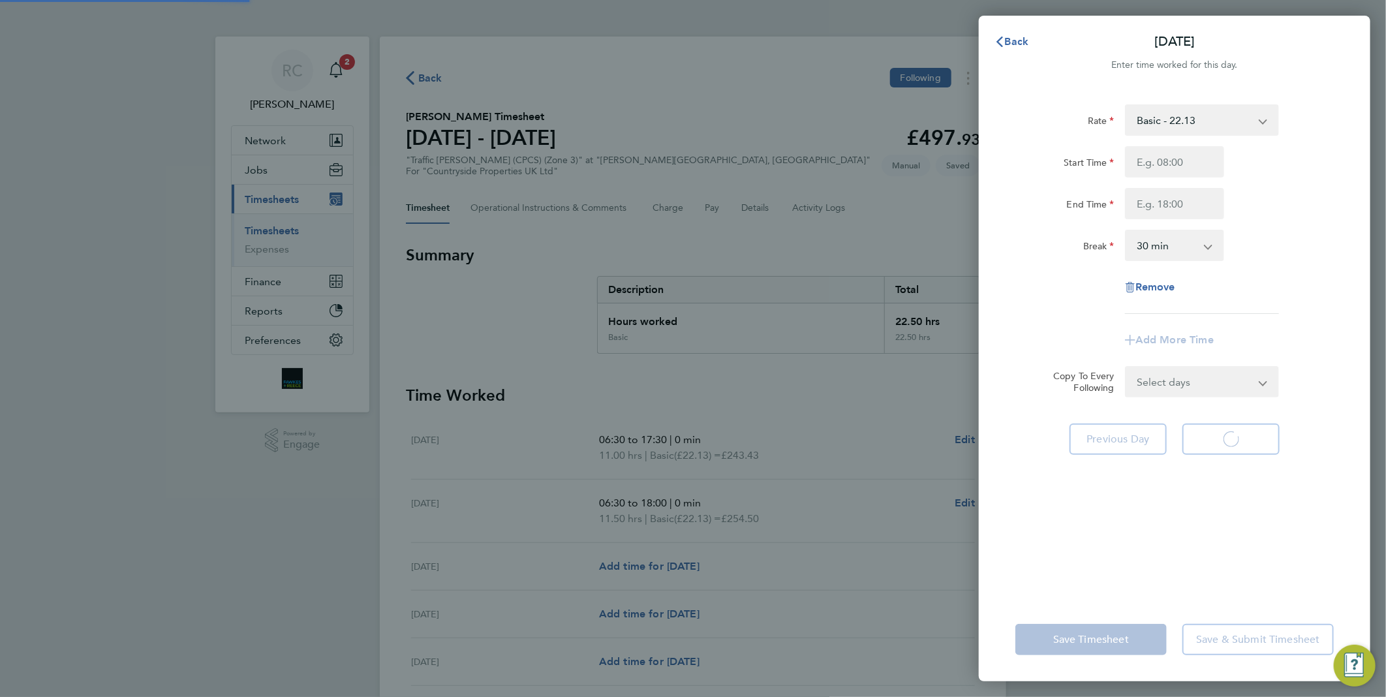
select select "30"
drag, startPoint x: 1202, startPoint y: 163, endPoint x: 1201, endPoint y: 170, distance: 7.3
click at [1202, 163] on input "Start Time" at bounding box center [1174, 161] width 99 height 31
type input "06:30"
click at [1173, 193] on input "End Time" at bounding box center [1174, 203] width 99 height 31
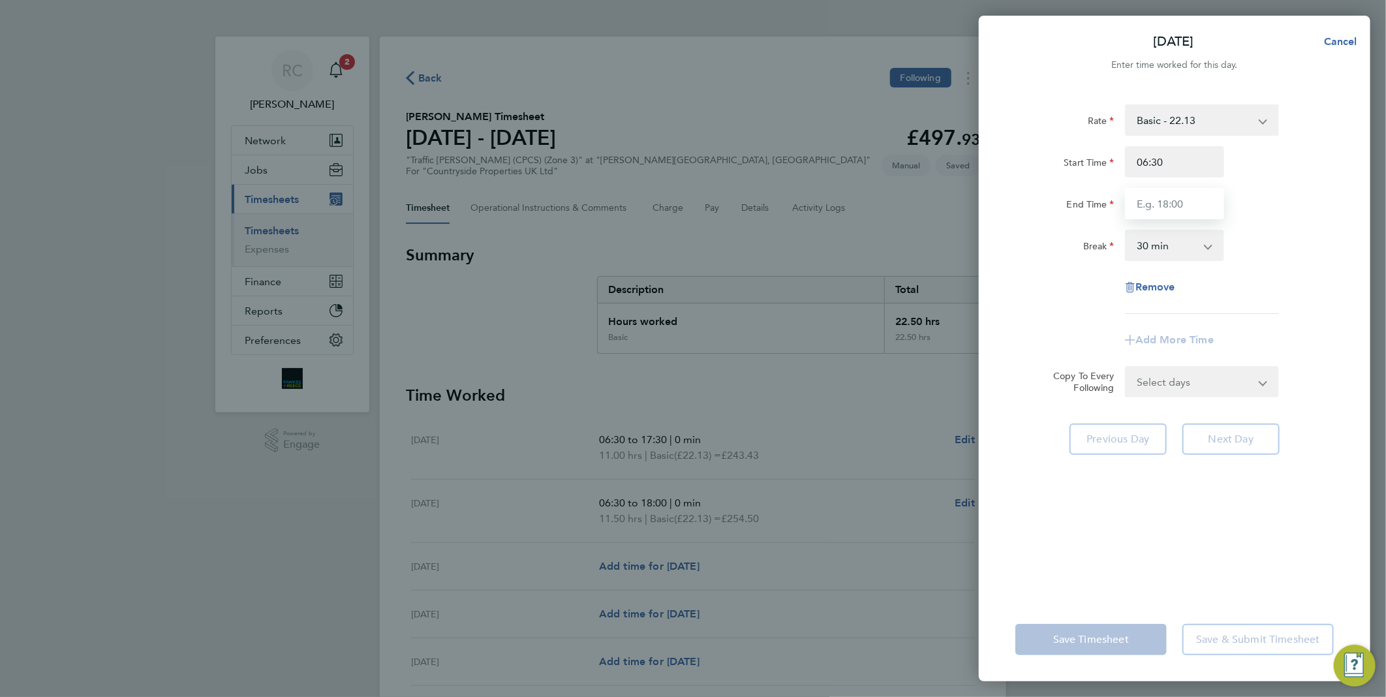
type input "18:00"
drag, startPoint x: 1274, startPoint y: 263, endPoint x: 1226, endPoint y: 247, distance: 50.4
click at [1270, 263] on div "Rate Basic - 22.13 Start Time 06:30 End Time 18:00 Break 0 min 15 min 30 min 45…" at bounding box center [1175, 209] width 319 height 210
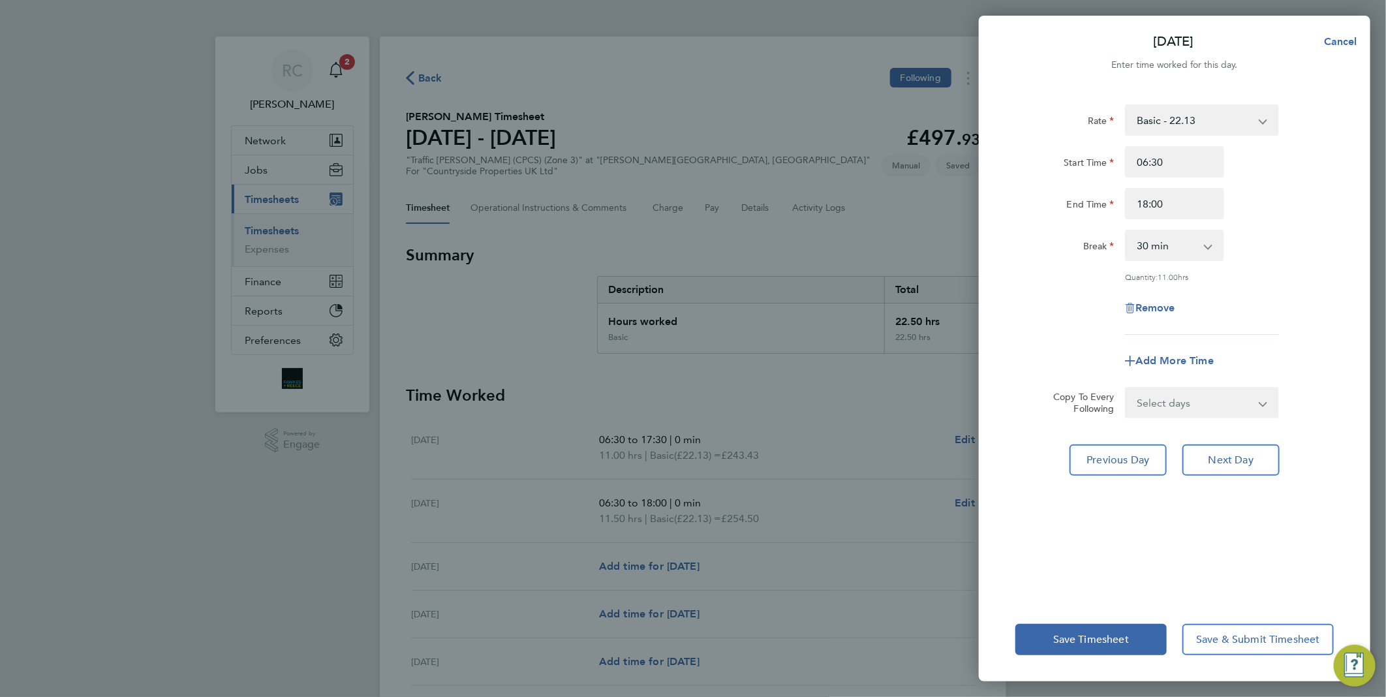
click at [1197, 240] on select "0 min 15 min 30 min 45 min 60 min 75 min 90 min" at bounding box center [1167, 245] width 81 height 29
select select "0"
click at [1127, 231] on select "0 min 15 min 30 min 45 min 60 min 75 min 90 min" at bounding box center [1167, 245] width 81 height 29
click at [1261, 283] on div "Rate Basic - 22.13 Start Time 06:30 End Time 18:00 Break 0 min 15 min 30 min 45…" at bounding box center [1175, 219] width 319 height 230
drag, startPoint x: 1243, startPoint y: 457, endPoint x: 1244, endPoint y: 448, distance: 8.5
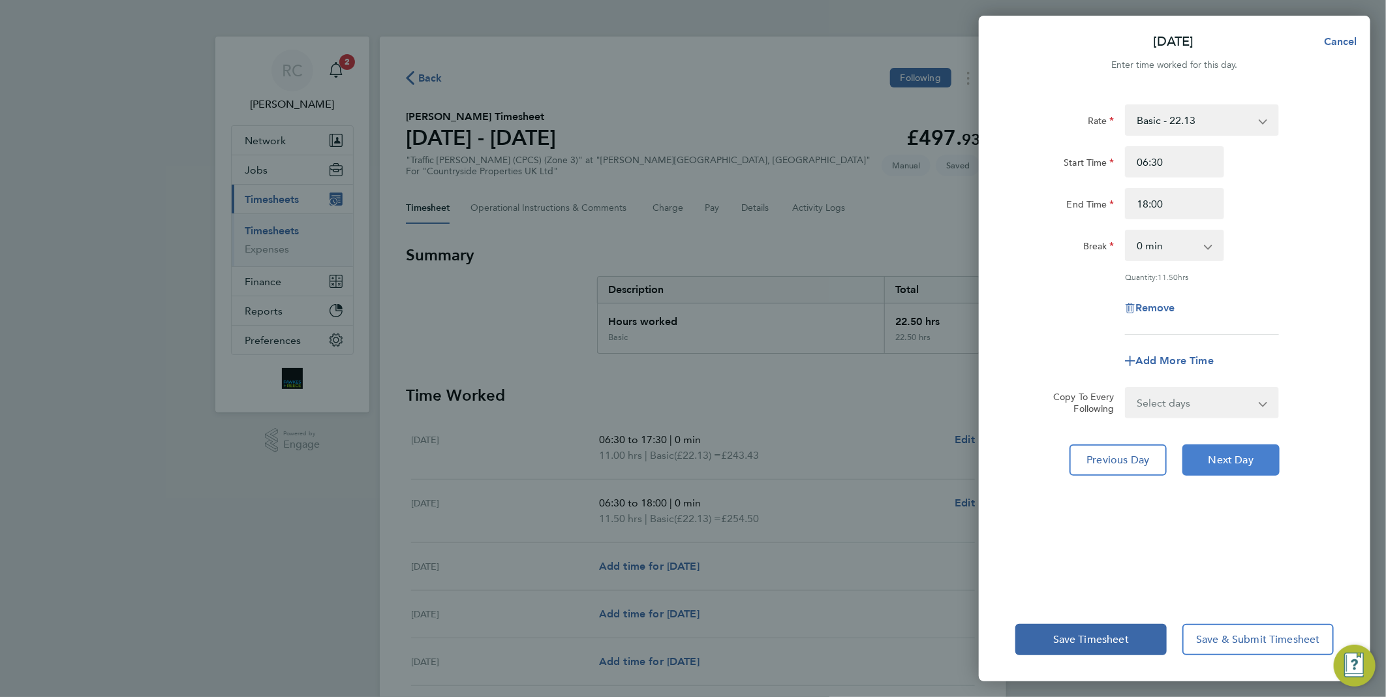
click at [1243, 455] on span "Next Day" at bounding box center [1231, 460] width 45 height 13
select select "30"
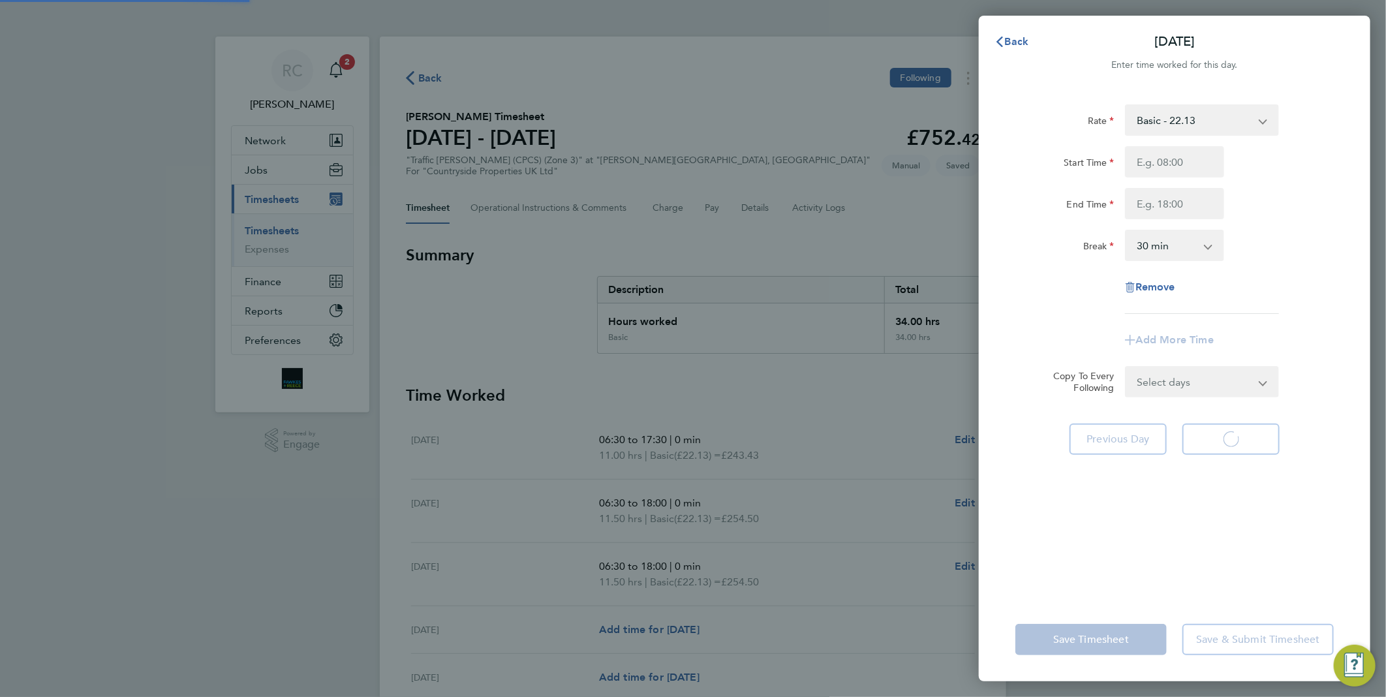
select select "30"
click at [1166, 155] on input "Start Time" at bounding box center [1174, 161] width 99 height 31
type input "06:30"
click at [1178, 181] on div "Start Time 06:30 End Time" at bounding box center [1174, 182] width 329 height 73
click at [1181, 200] on input "End Time" at bounding box center [1174, 203] width 99 height 31
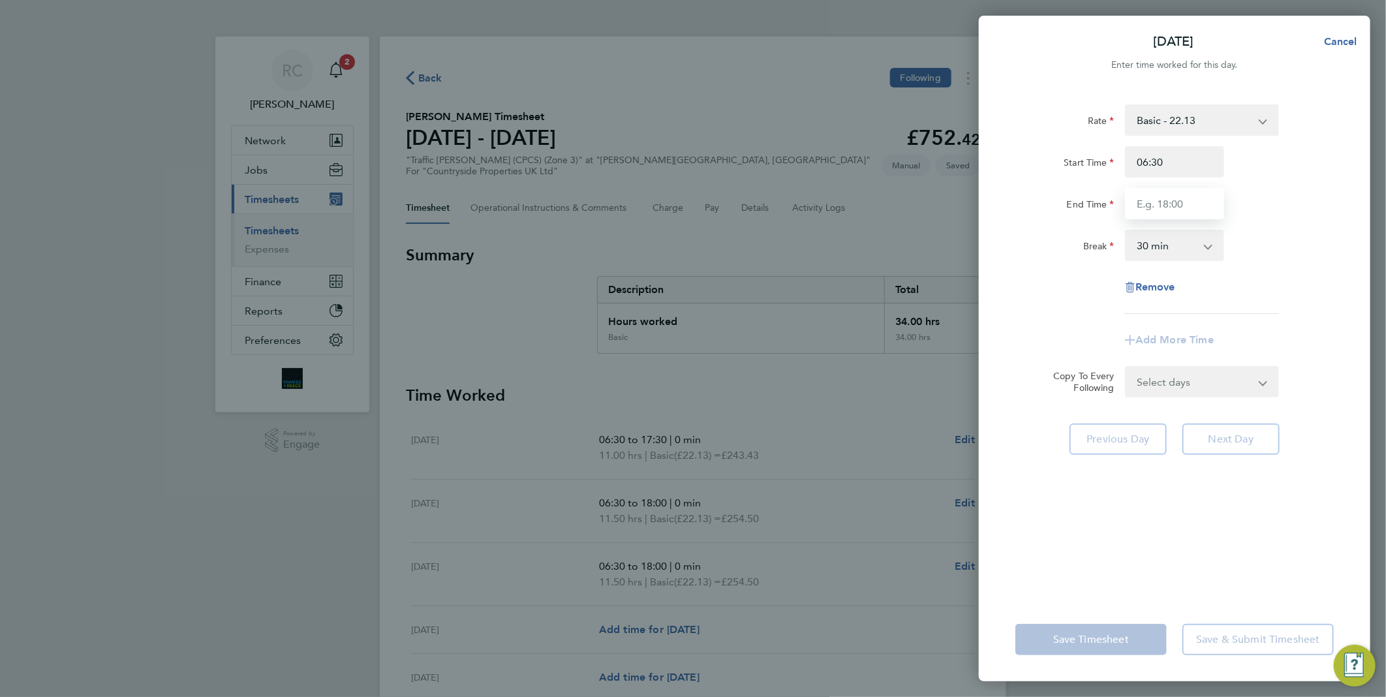
type input "17:30"
click at [1178, 239] on select "0 min 15 min 30 min 45 min 60 min 75 min 90 min" at bounding box center [1167, 245] width 81 height 29
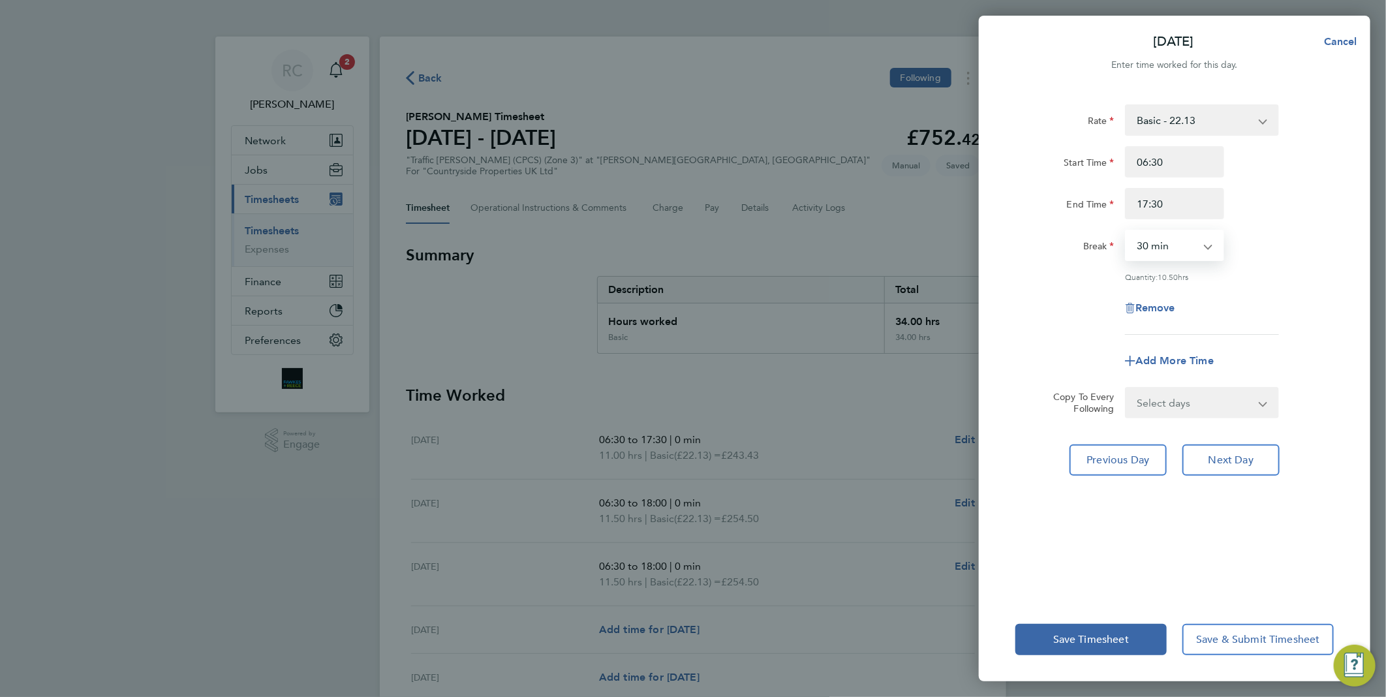
select select "0"
click at [1127, 231] on select "0 min 15 min 30 min 45 min 60 min 75 min 90 min" at bounding box center [1167, 245] width 81 height 29
click at [1266, 335] on app-timesheet-line-form-group "Rate Basic - 22.13 Start Time 06:30 End Time 17:30 Break 0 min 15 min 30 min 45…" at bounding box center [1175, 240] width 319 height 272
drag, startPoint x: 1266, startPoint y: 335, endPoint x: 1232, endPoint y: 458, distance: 127.5
click at [1230, 460] on span "Next Day" at bounding box center [1231, 460] width 45 height 13
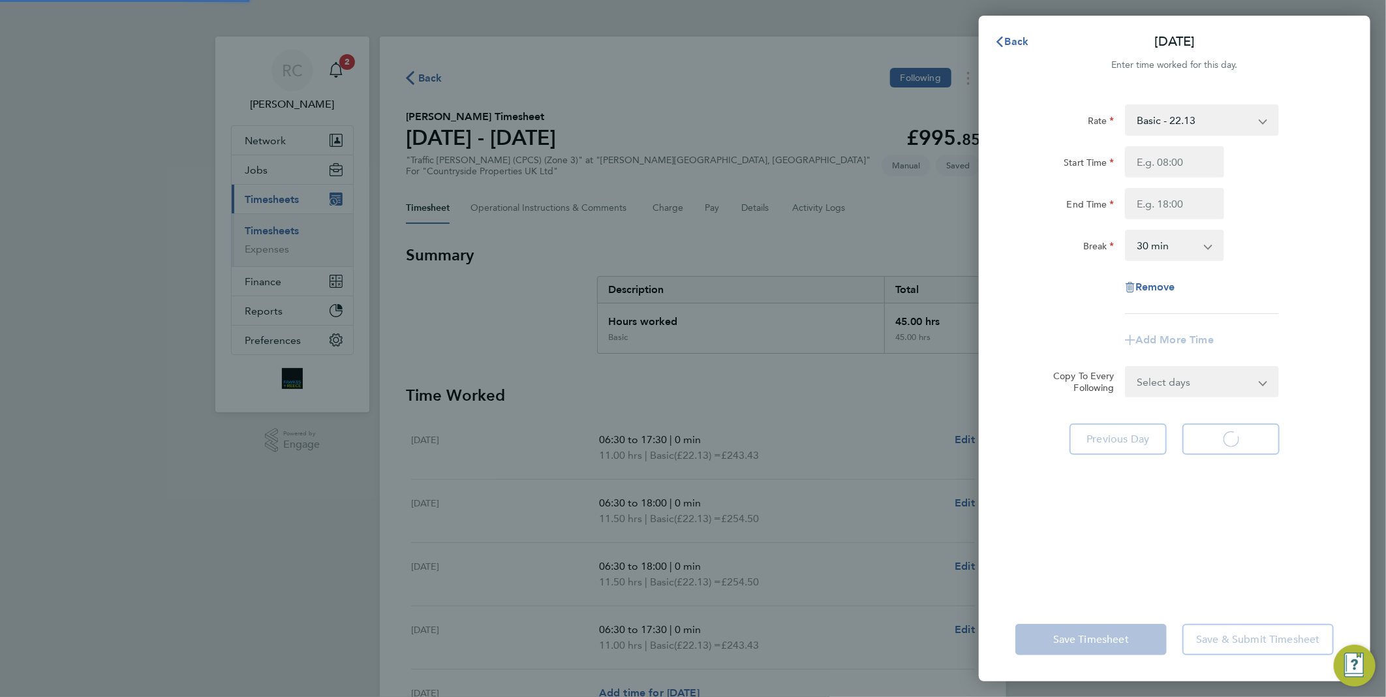
select select "30"
click at [1196, 157] on input "Start Time" at bounding box center [1174, 161] width 99 height 31
type input "06:30"
click at [1269, 253] on div "Break 0 min 15 min 30 min 45 min 60 min 75 min 90 min" at bounding box center [1174, 245] width 329 height 31
click at [1197, 183] on div "Start Time 06:30 End Time" at bounding box center [1174, 182] width 329 height 73
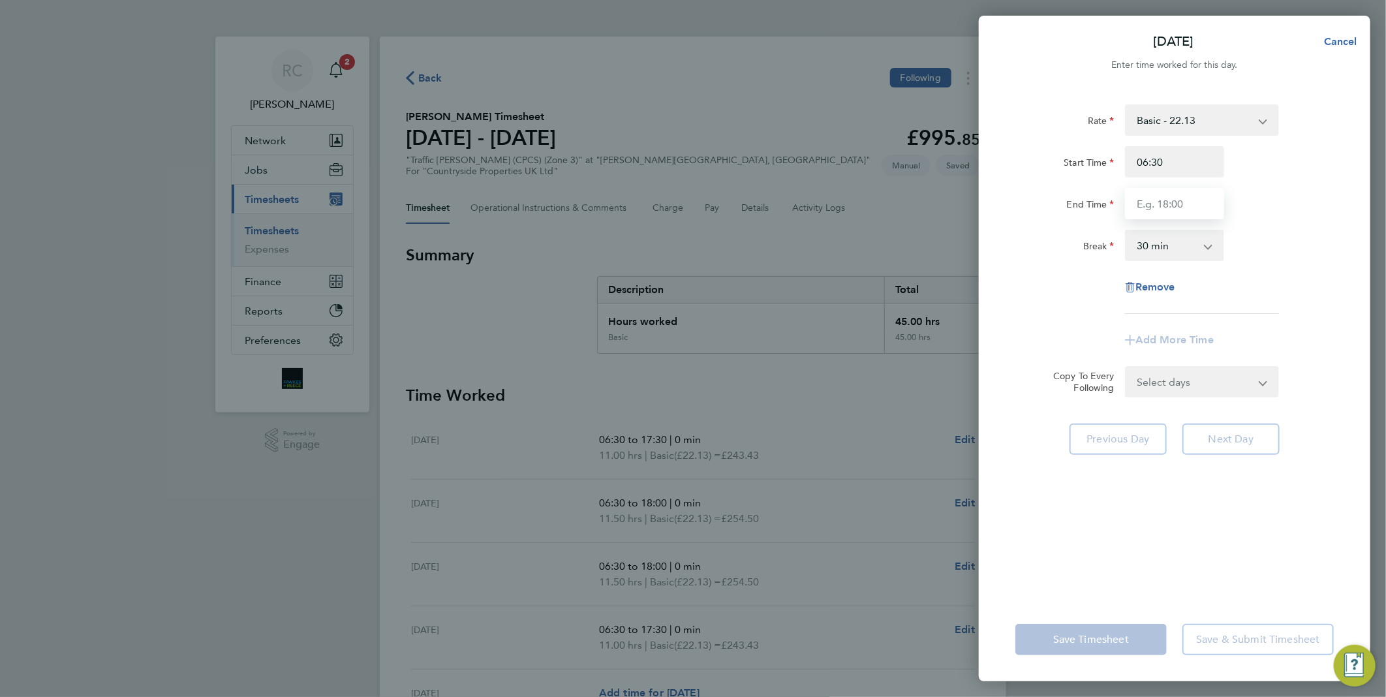
click at [1199, 193] on input "End Time" at bounding box center [1174, 203] width 99 height 31
type input "17:30"
click at [1320, 311] on div "Rate Basic - 22.13 Start Time 06:30 End Time 17:30 Break 0 min 15 min 30 min 45…" at bounding box center [1175, 209] width 319 height 210
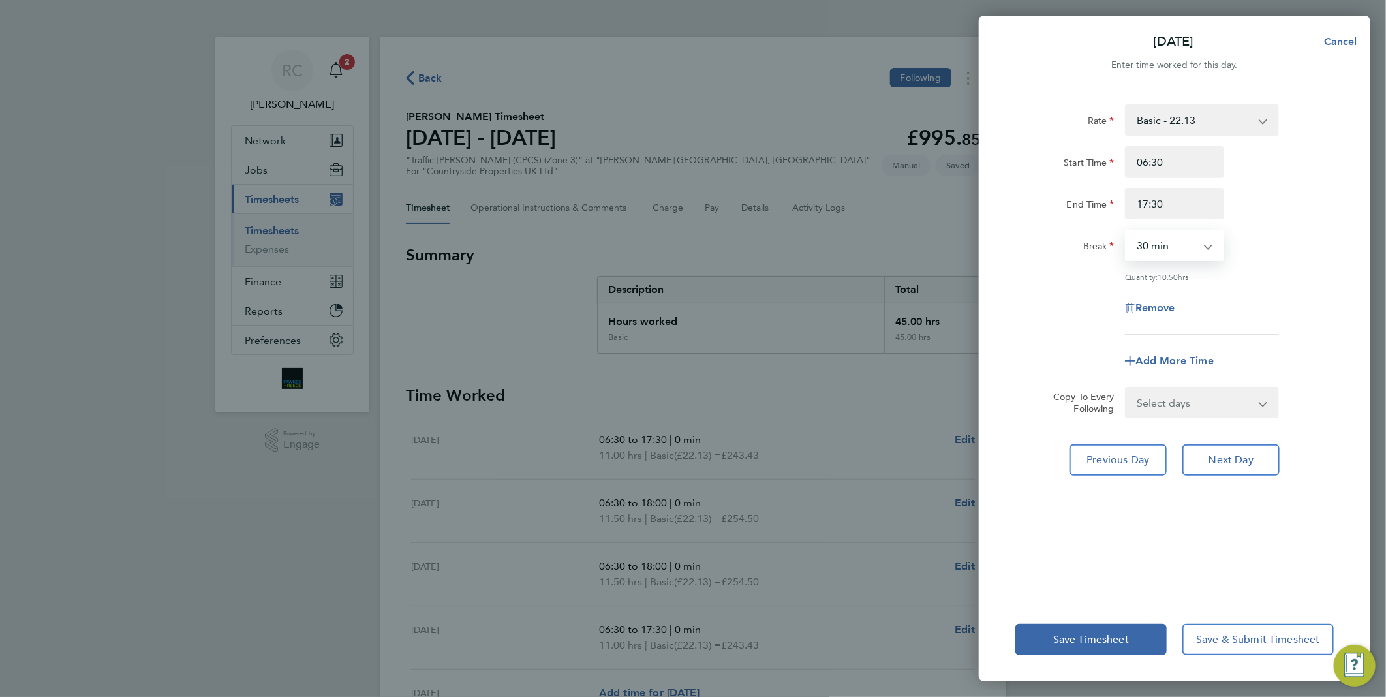
drag, startPoint x: 1208, startPoint y: 240, endPoint x: 1202, endPoint y: 245, distance: 7.4
click at [1206, 240] on select "0 min 15 min 30 min 45 min 60 min 75 min 90 min" at bounding box center [1167, 245] width 81 height 29
select select "0"
click at [1127, 231] on select "0 min 15 min 30 min 45 min 60 min 75 min 90 min" at bounding box center [1167, 245] width 81 height 29
drag, startPoint x: 1237, startPoint y: 457, endPoint x: 1236, endPoint y: 421, distance: 35.9
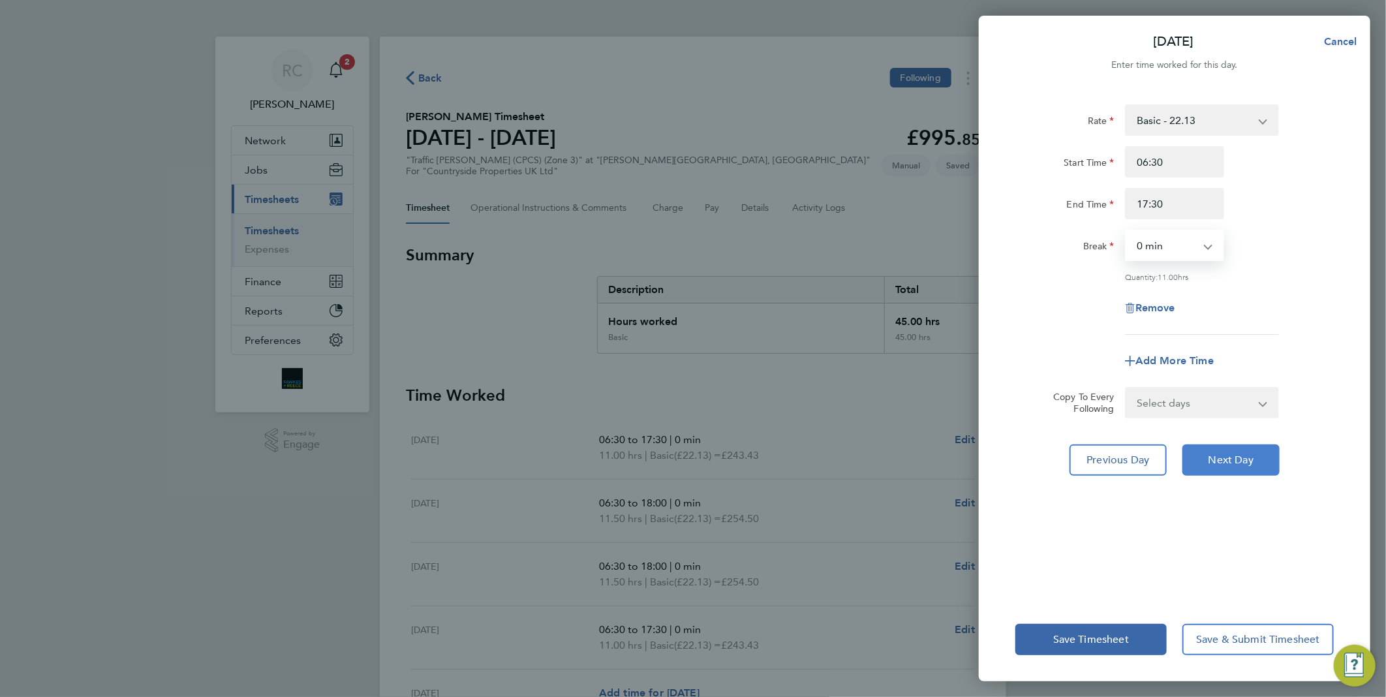
click at [1235, 454] on span "Next Day" at bounding box center [1231, 460] width 45 height 13
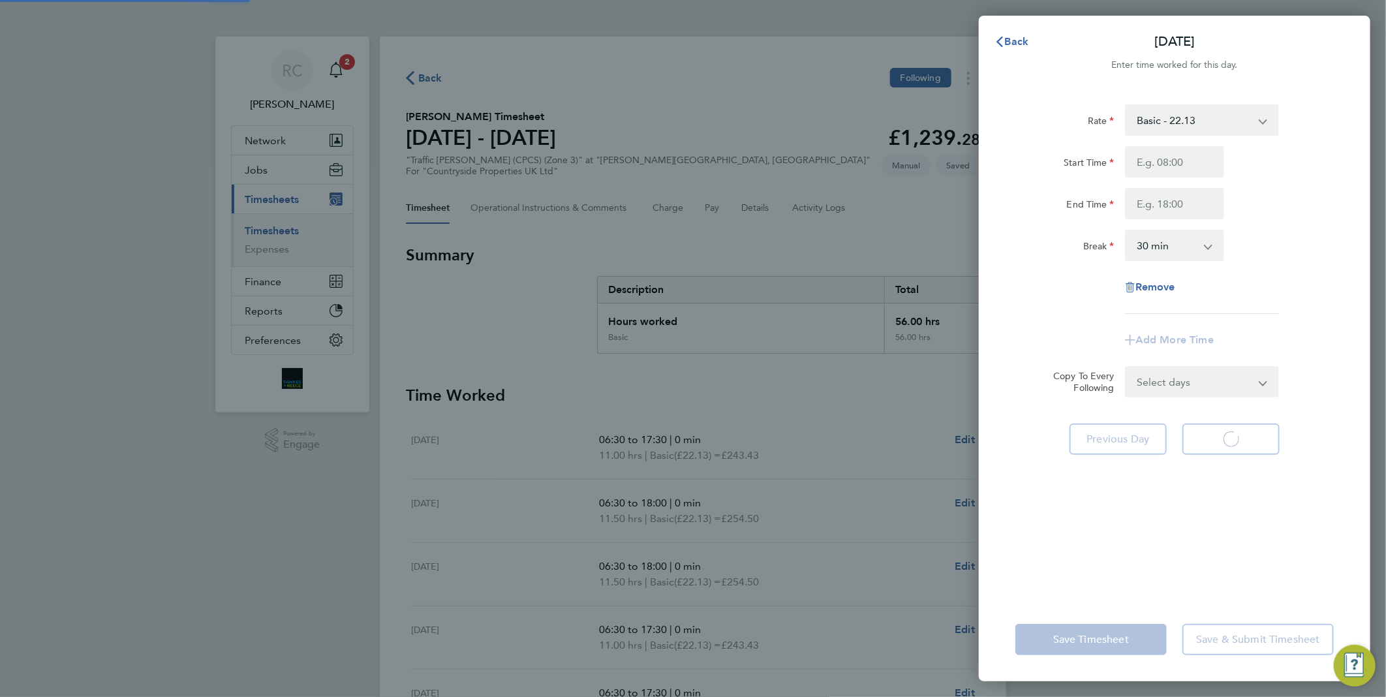
select select "30"
click at [997, 37] on icon "button" at bounding box center [1000, 42] width 10 height 10
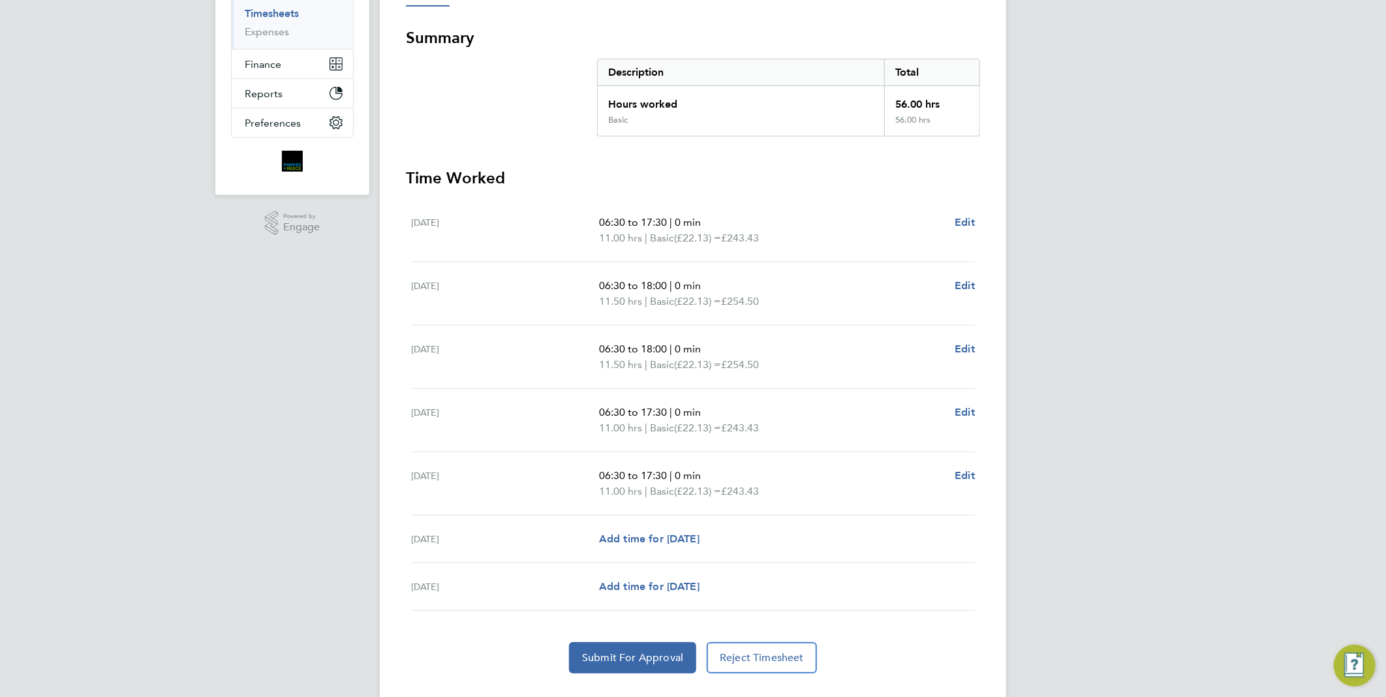
scroll to position [244, 0]
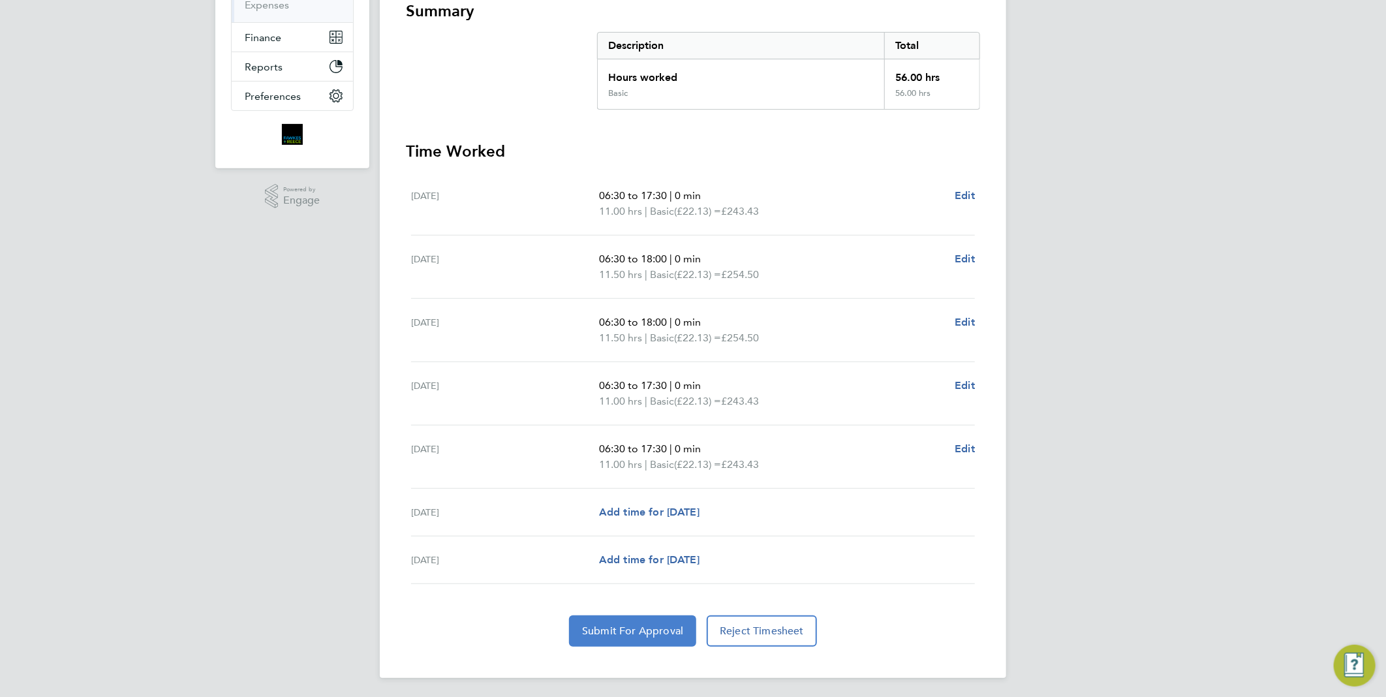
click at [642, 631] on span "Submit For Approval" at bounding box center [632, 631] width 101 height 13
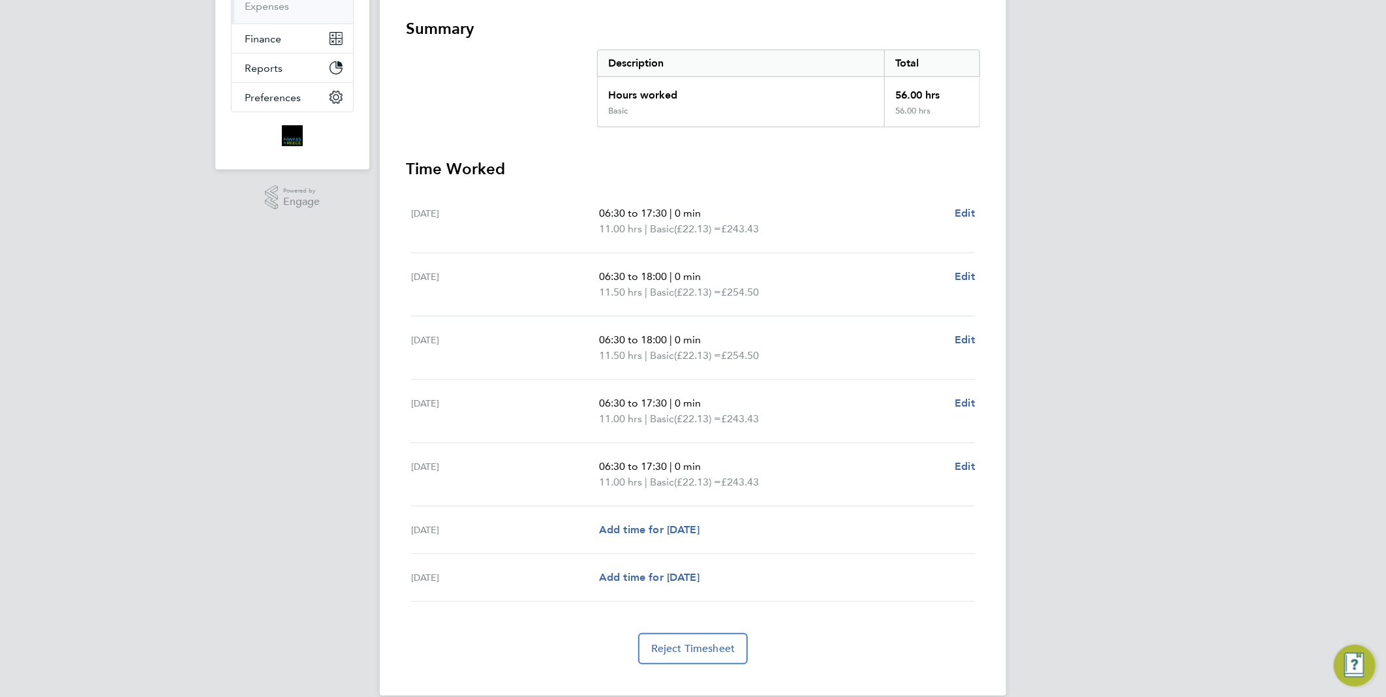
scroll to position [0, 0]
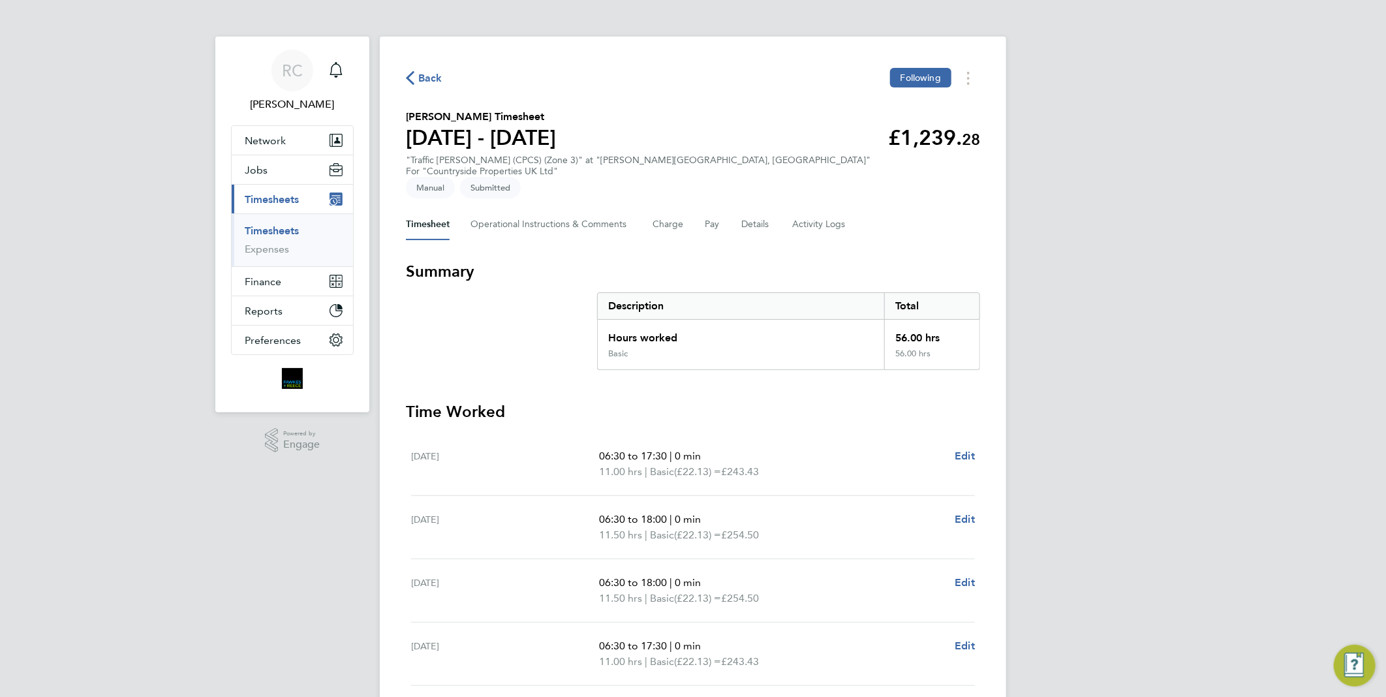
click at [427, 72] on div "Back Following" at bounding box center [693, 78] width 574 height 20
click at [428, 76] on span "Back" at bounding box center [430, 78] width 24 height 16
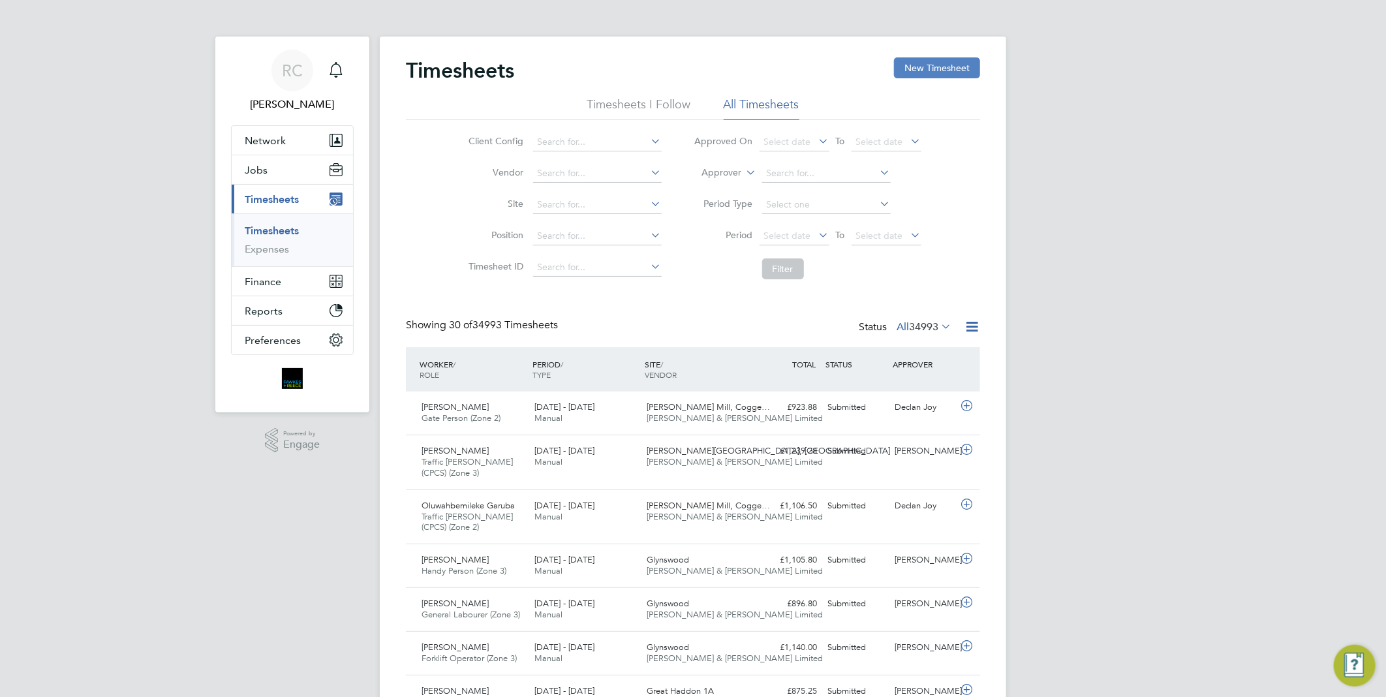
click at [930, 70] on button "New Timesheet" at bounding box center [937, 67] width 86 height 21
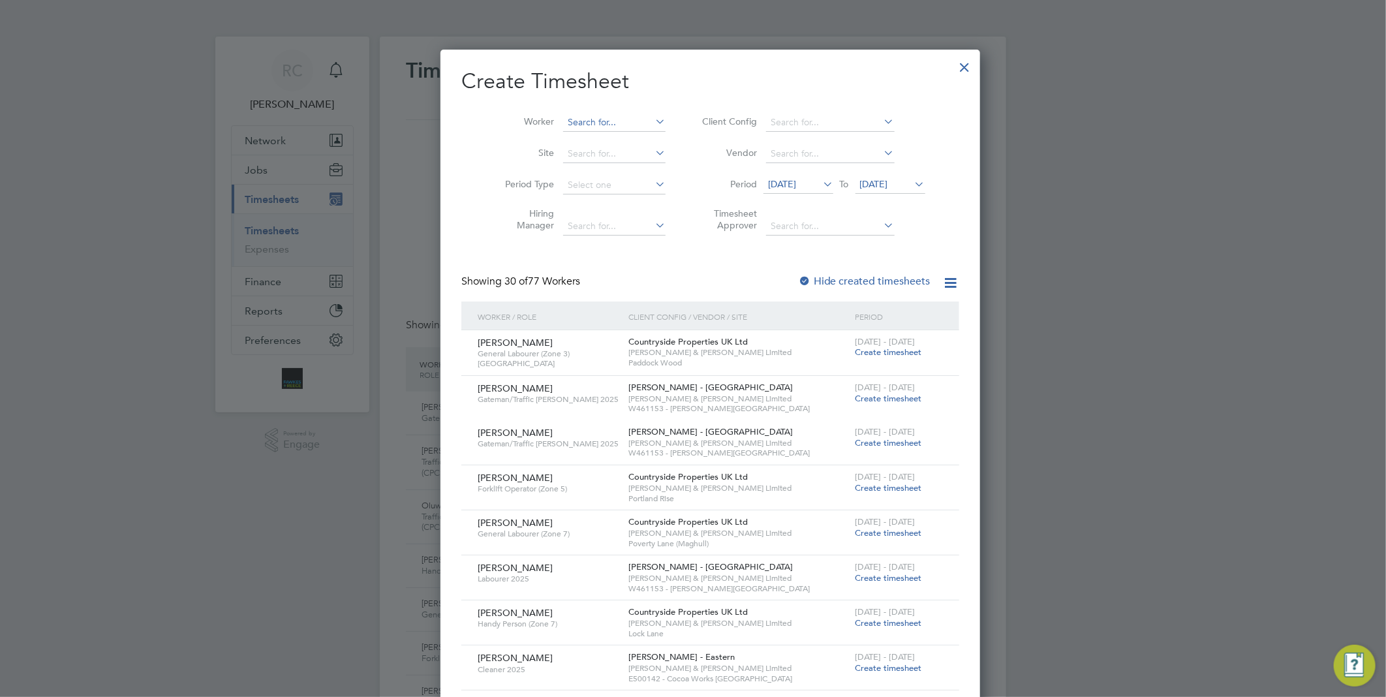
click at [578, 116] on input at bounding box center [614, 123] width 102 height 18
click at [608, 139] on li "[PERSON_NAME]" at bounding box center [601, 140] width 112 height 18
type input "[PERSON_NAME]"
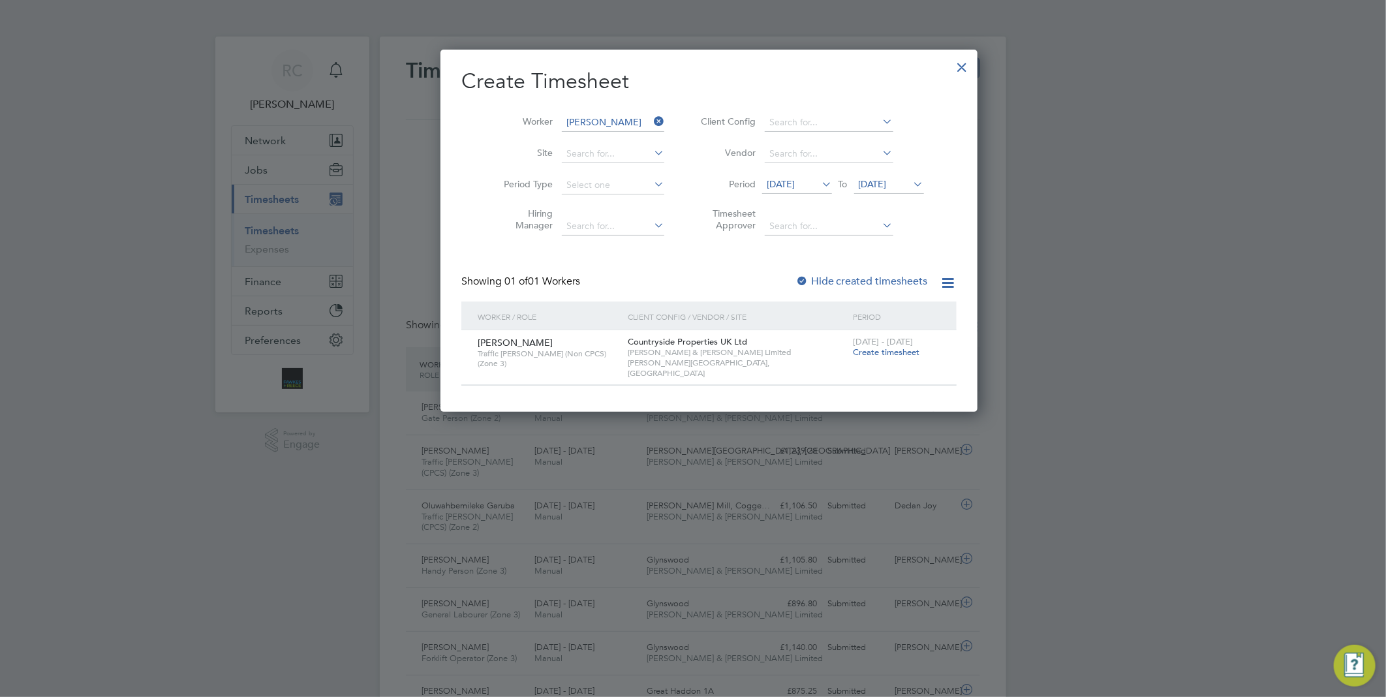
click at [853, 347] on span "Create timesheet" at bounding box center [886, 352] width 67 height 11
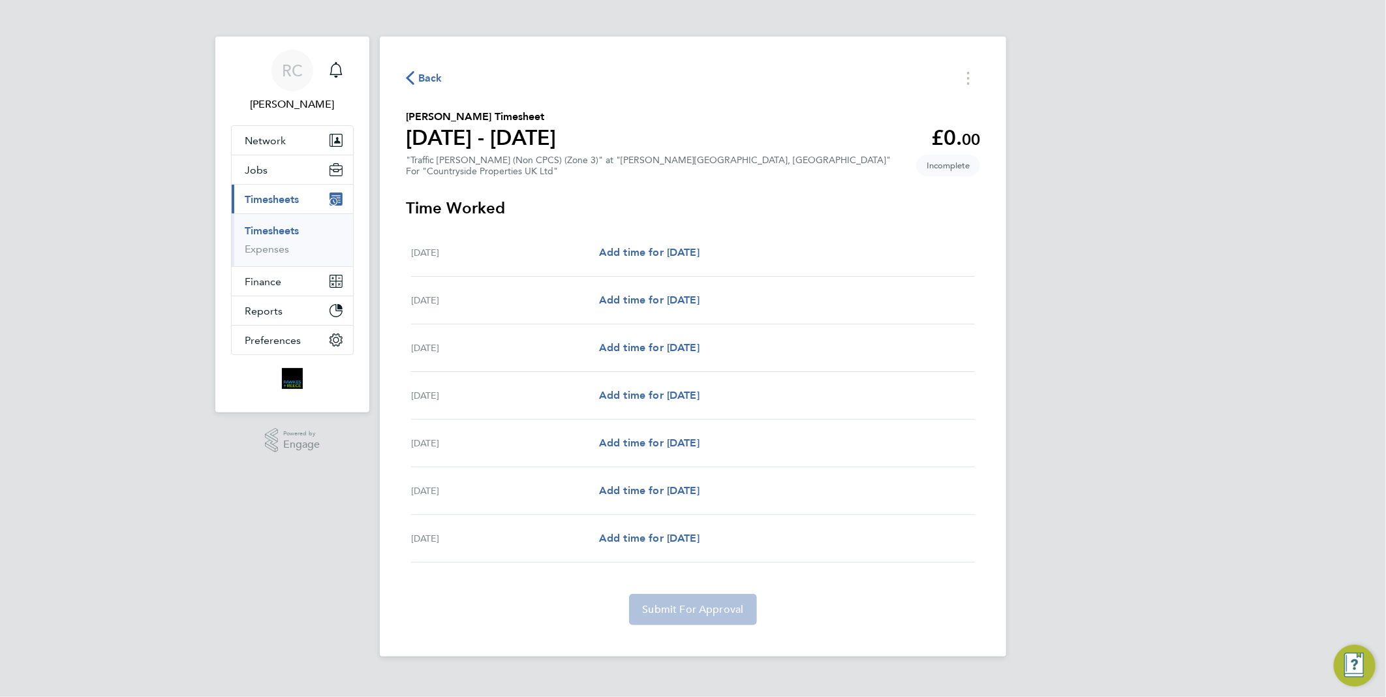
click at [415, 75] on span "Back" at bounding box center [424, 77] width 37 height 12
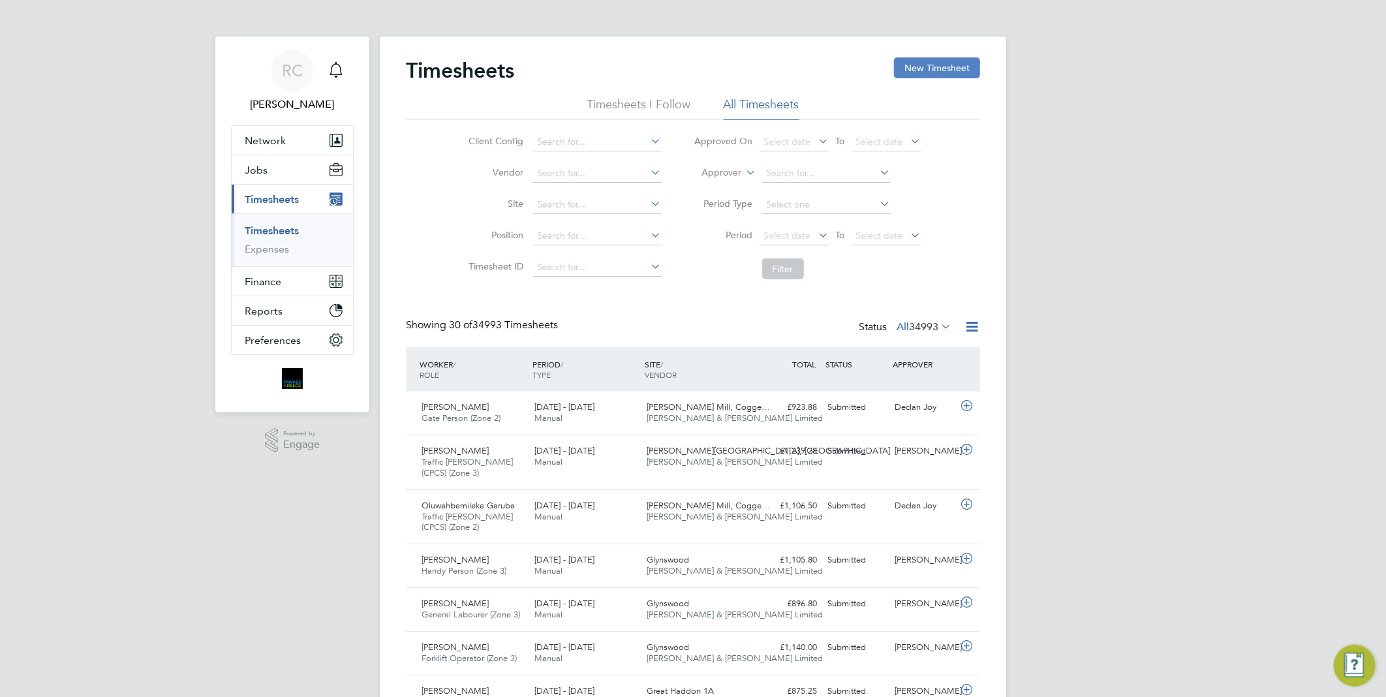
click at [945, 64] on button "New Timesheet" at bounding box center [937, 67] width 86 height 21
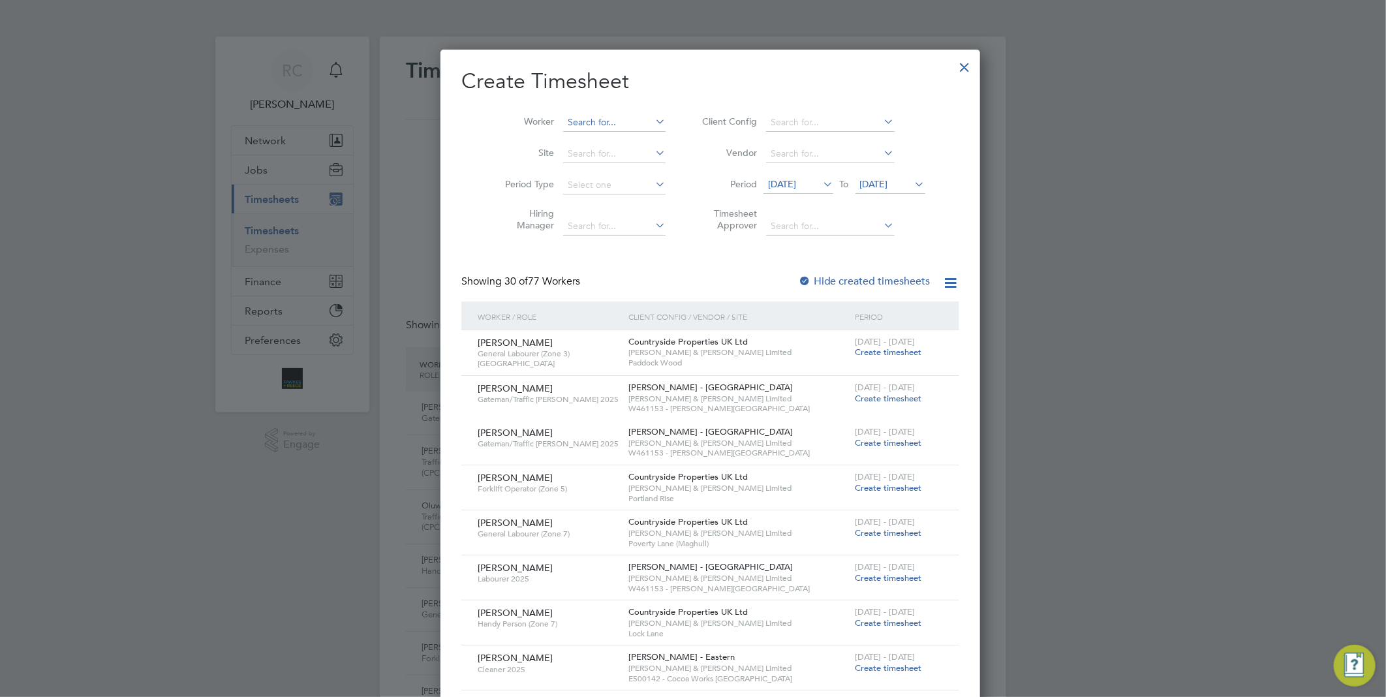
click at [591, 118] on input at bounding box center [614, 123] width 102 height 18
click at [599, 142] on li "[PERSON_NAME]" at bounding box center [630, 140] width 170 height 18
type input "[PERSON_NAME]"
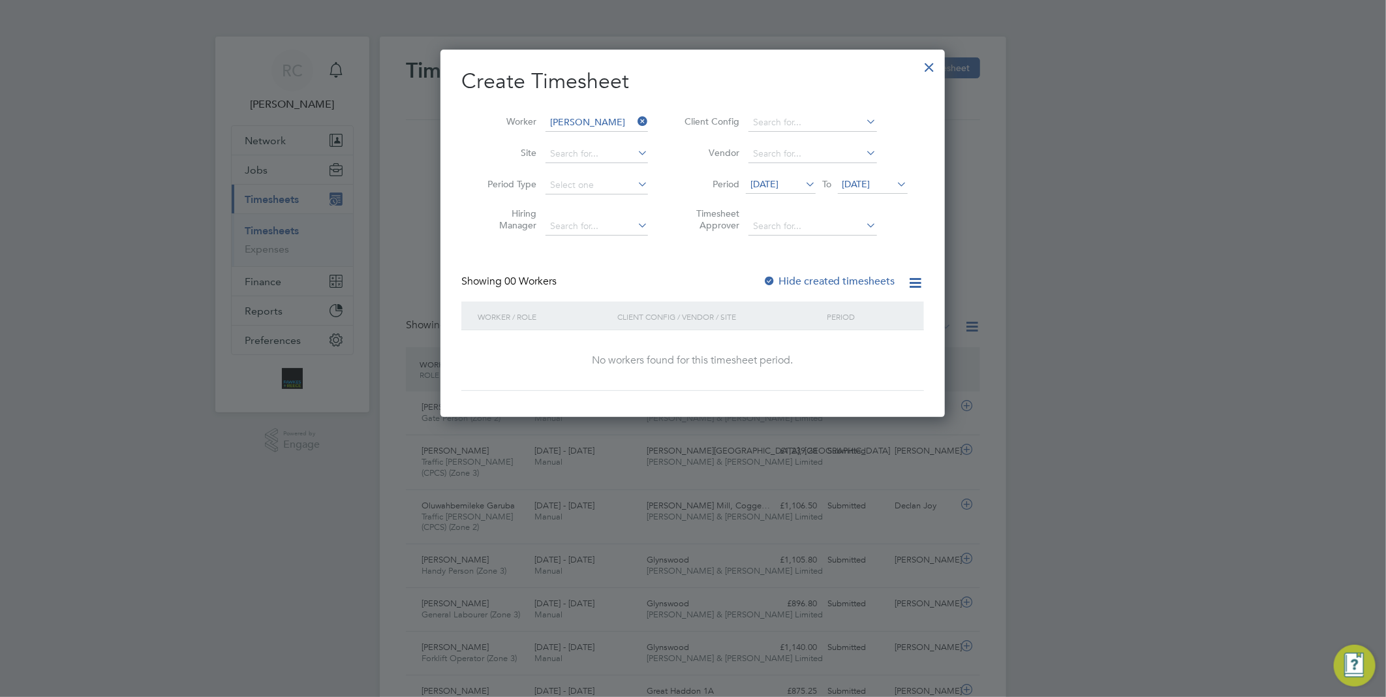
click at [858, 283] on label "Hide created timesheets" at bounding box center [829, 281] width 133 height 13
click at [849, 279] on label "Hide created timesheets" at bounding box center [829, 281] width 133 height 13
click at [842, 270] on div "Create Timesheet Worker [PERSON_NAME] Site Period Type Hiring Manager Client Co…" at bounding box center [692, 229] width 463 height 323
click at [846, 279] on label "Hide created timesheets" at bounding box center [829, 281] width 133 height 13
click at [850, 282] on label "Hide created timesheets" at bounding box center [829, 281] width 133 height 13
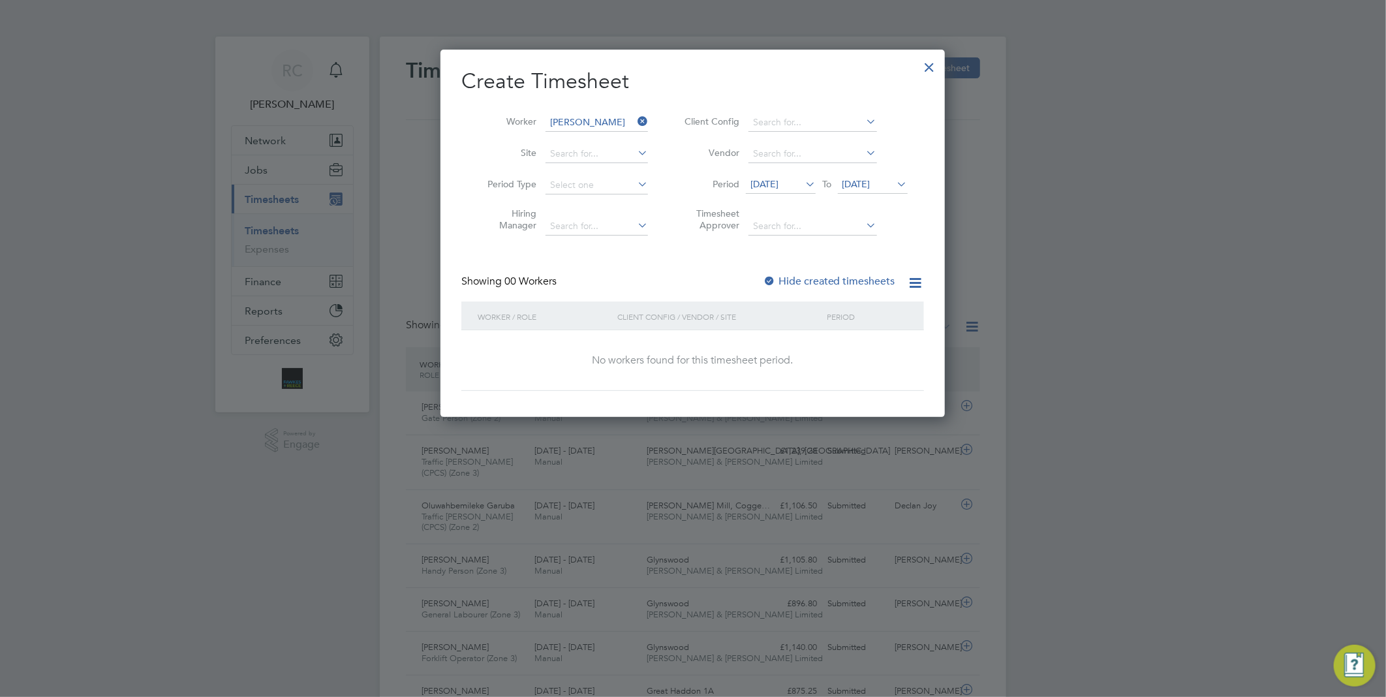
click at [847, 279] on label "Hide created timesheets" at bounding box center [829, 281] width 133 height 13
drag, startPoint x: 880, startPoint y: 175, endPoint x: 888, endPoint y: 185, distance: 12.5
click at [881, 176] on span "[DATE]" at bounding box center [873, 185] width 70 height 18
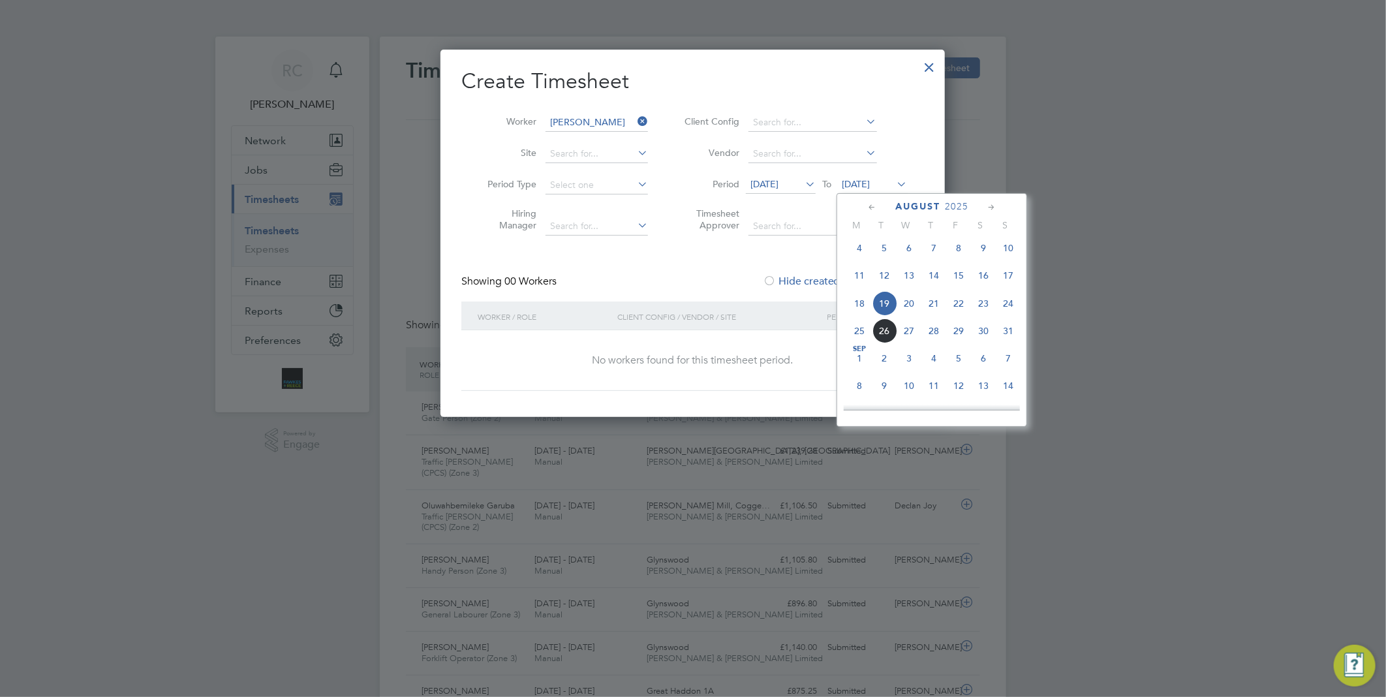
click at [864, 312] on span "18" at bounding box center [859, 303] width 25 height 25
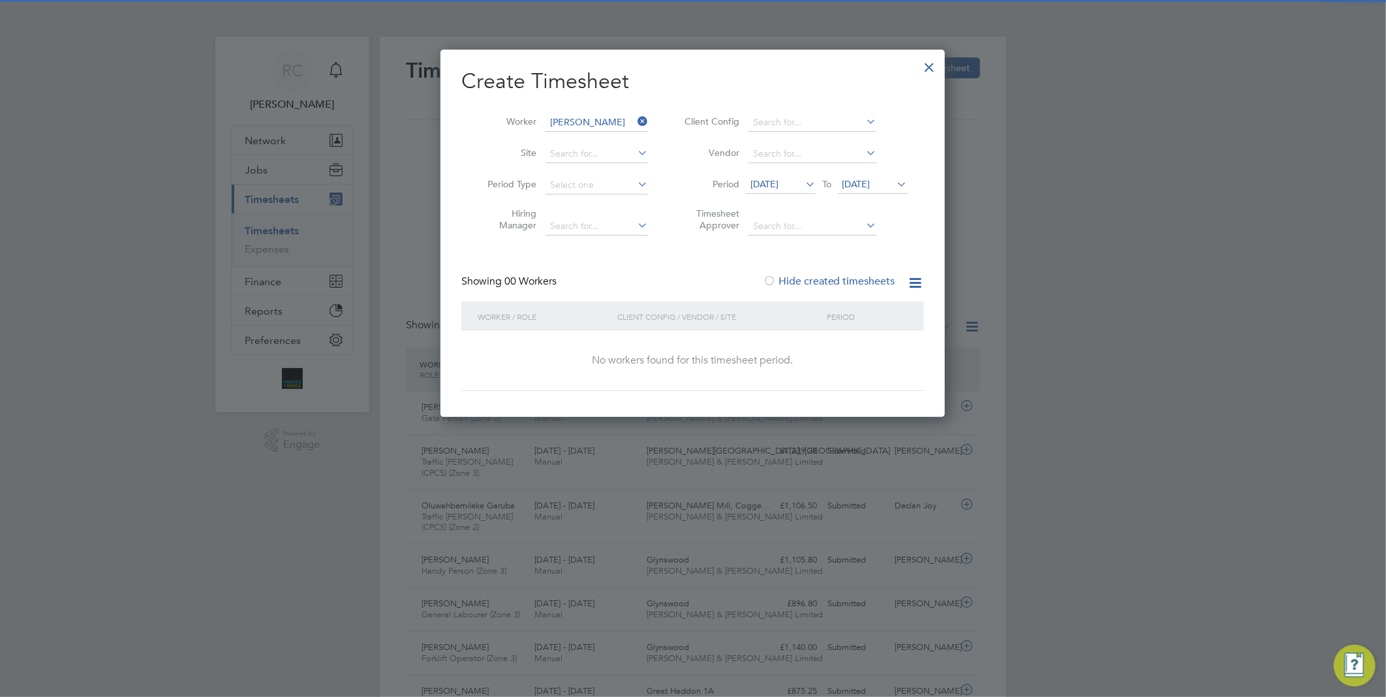
click at [867, 178] on span "[DATE]" at bounding box center [857, 184] width 28 height 12
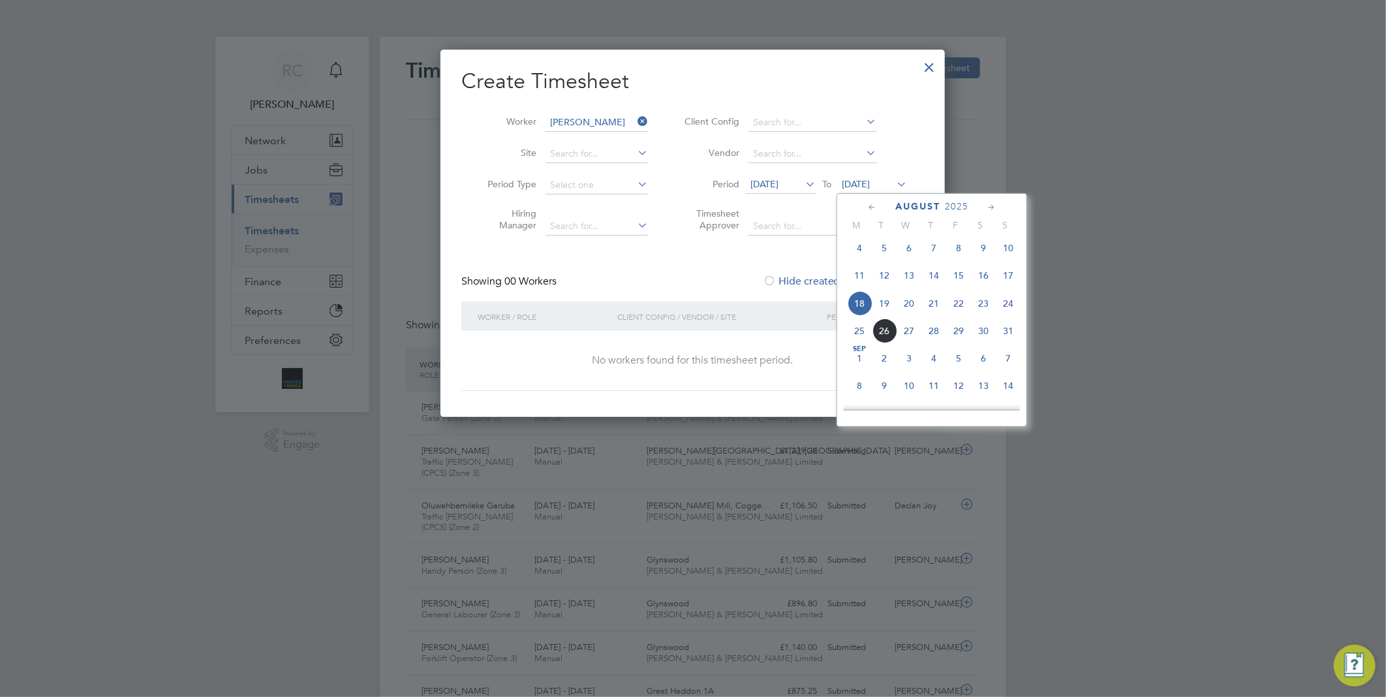
click at [779, 186] on span "[DATE]" at bounding box center [765, 184] width 28 height 12
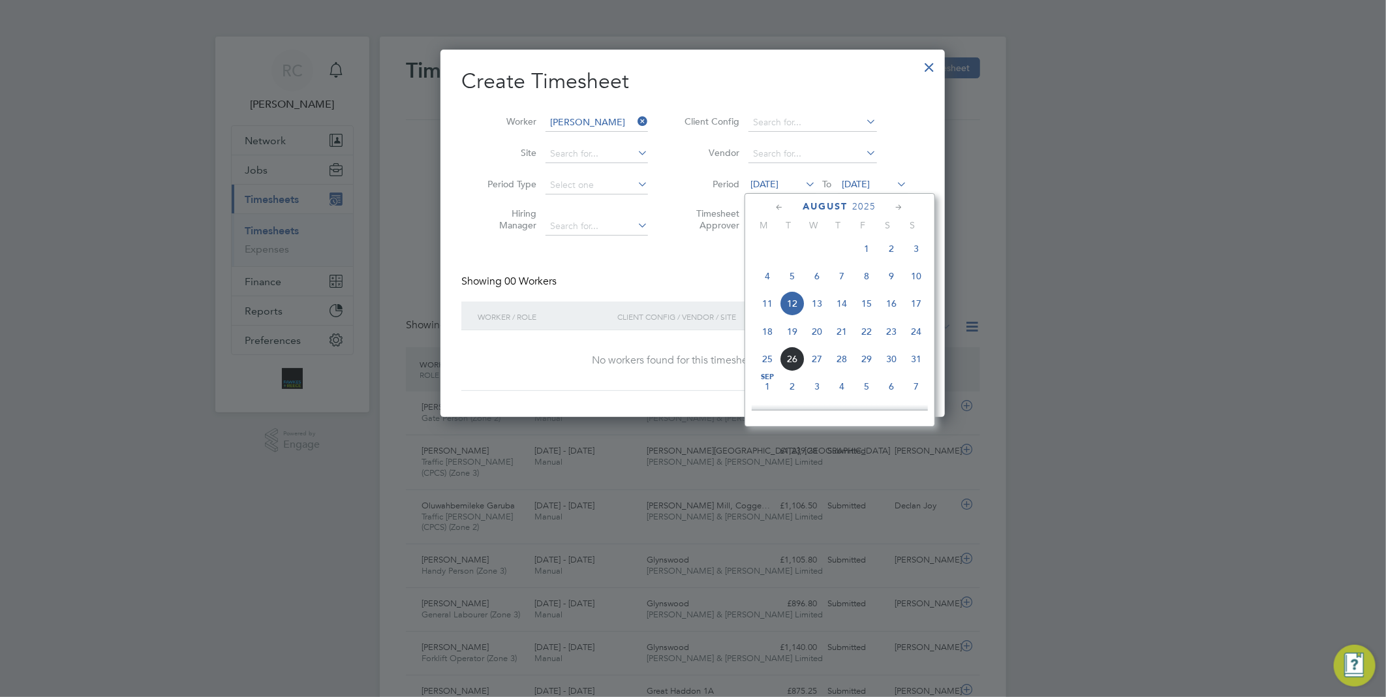
click at [771, 337] on span "18" at bounding box center [767, 331] width 25 height 25
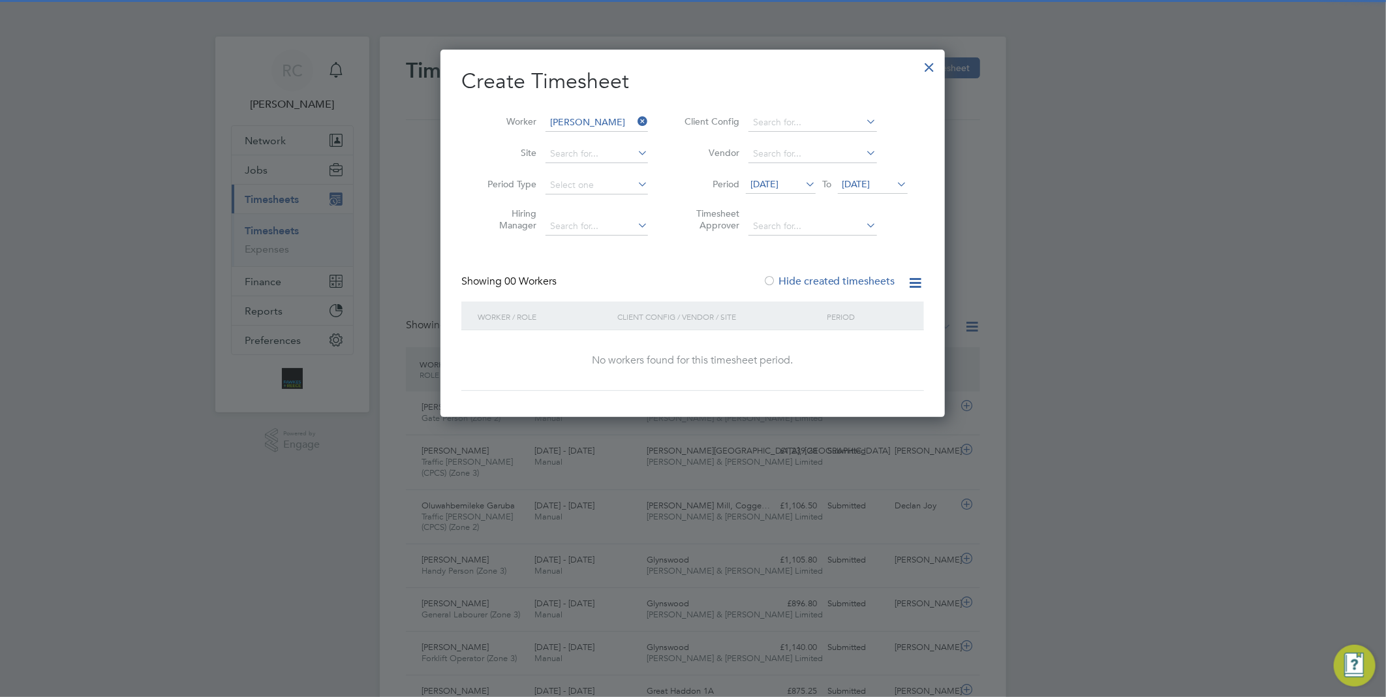
click at [882, 191] on span "[DATE]" at bounding box center [873, 185] width 70 height 18
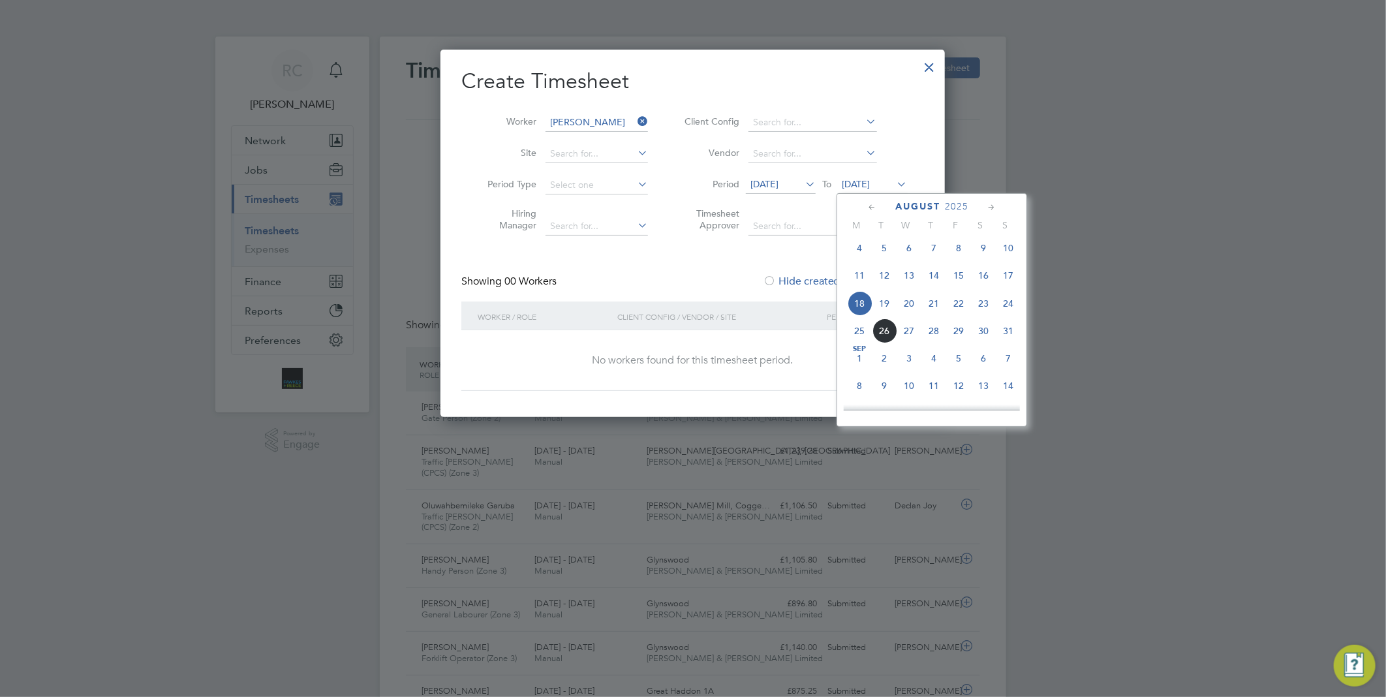
click at [1004, 305] on span "24" at bounding box center [1008, 303] width 25 height 25
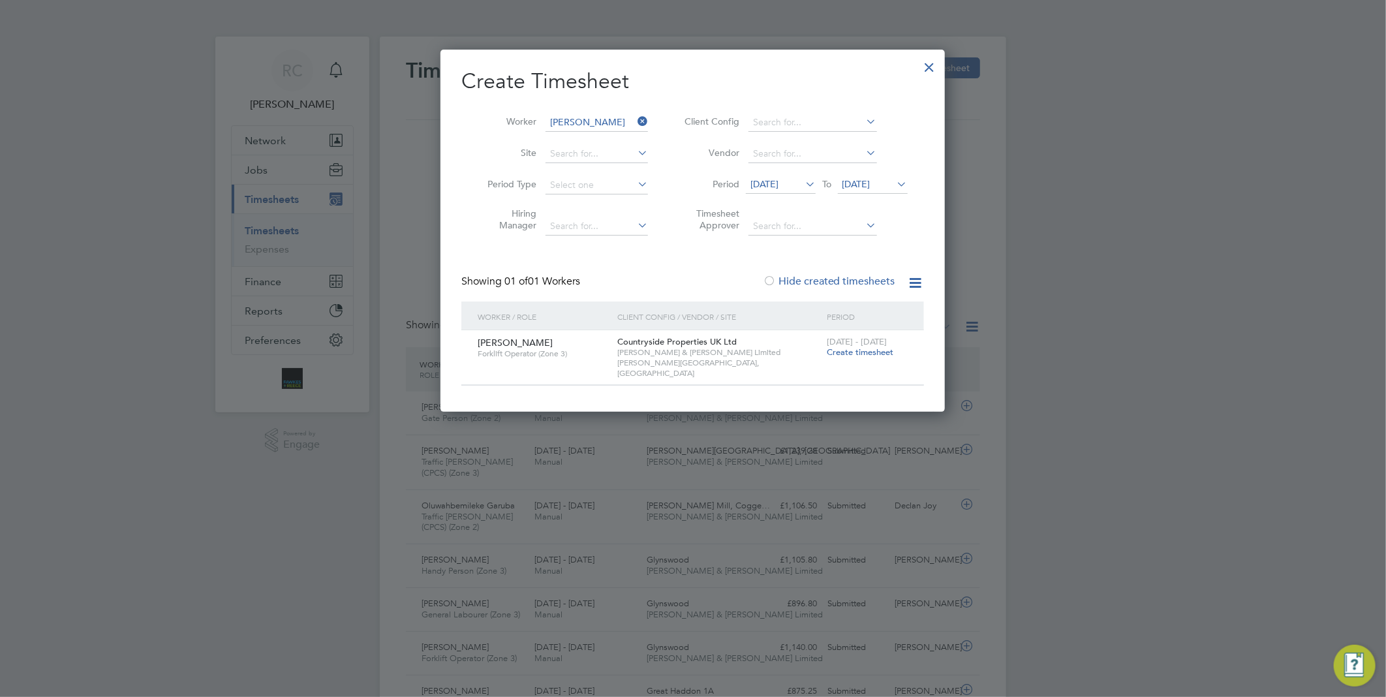
click at [849, 362] on div "[DATE] - [DATE] Create timesheet" at bounding box center [867, 347] width 87 height 35
click at [849, 352] on span "Create timesheet" at bounding box center [860, 352] width 67 height 11
